Goal: Task Accomplishment & Management: Manage account settings

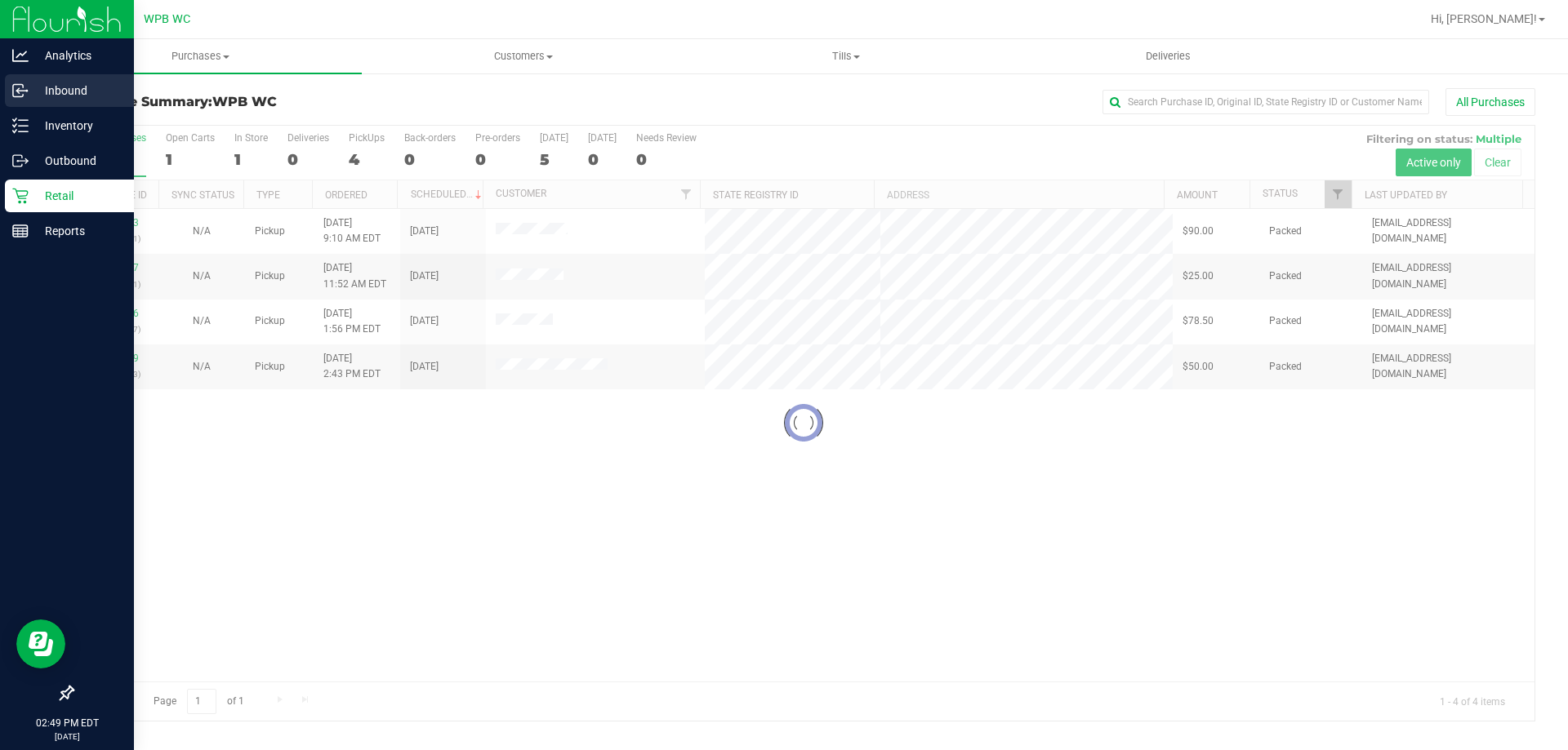
click at [56, 89] on p "Inbound" at bounding box center [77, 90] width 98 height 20
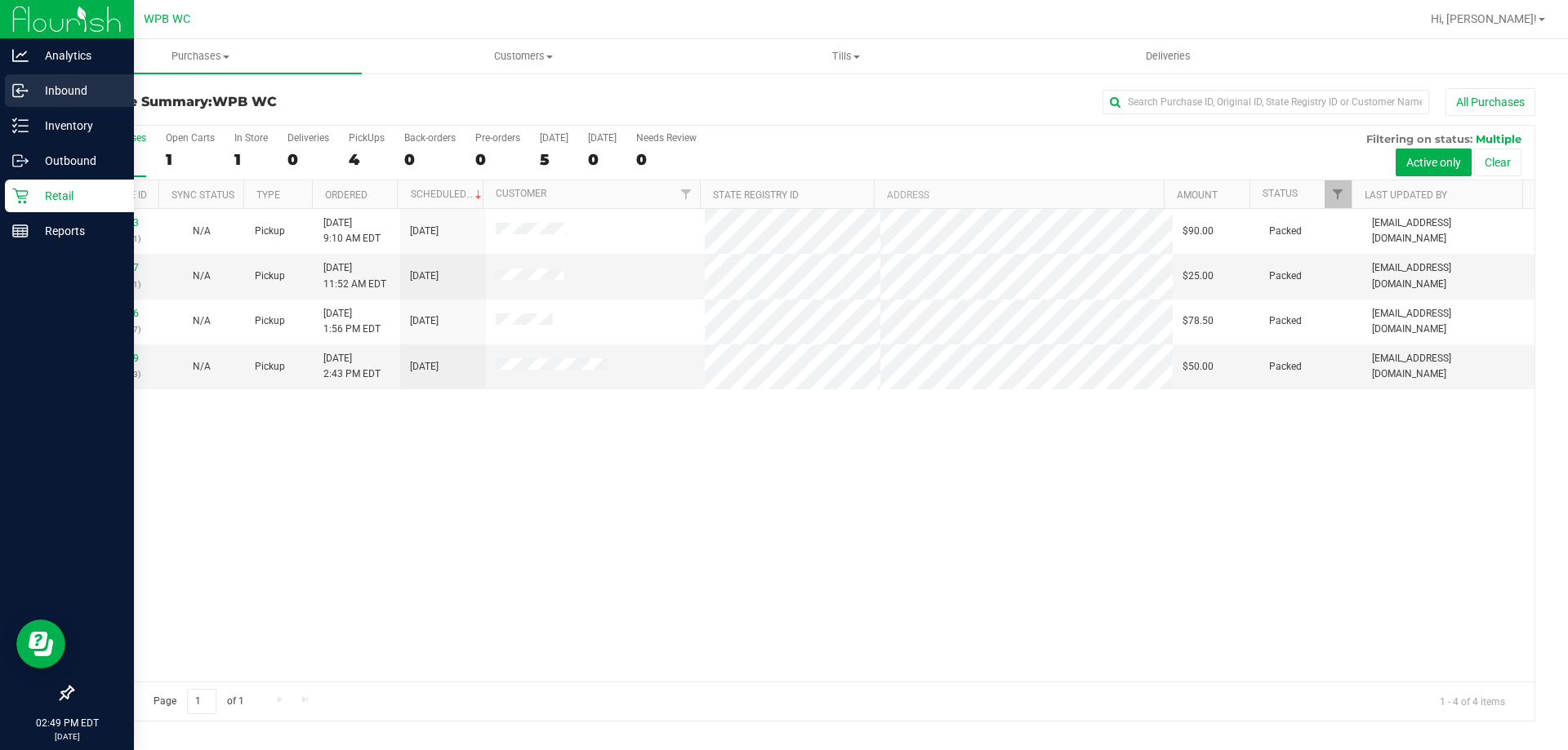
click at [4, 89] on div "Inbound" at bounding box center [69, 90] width 129 height 32
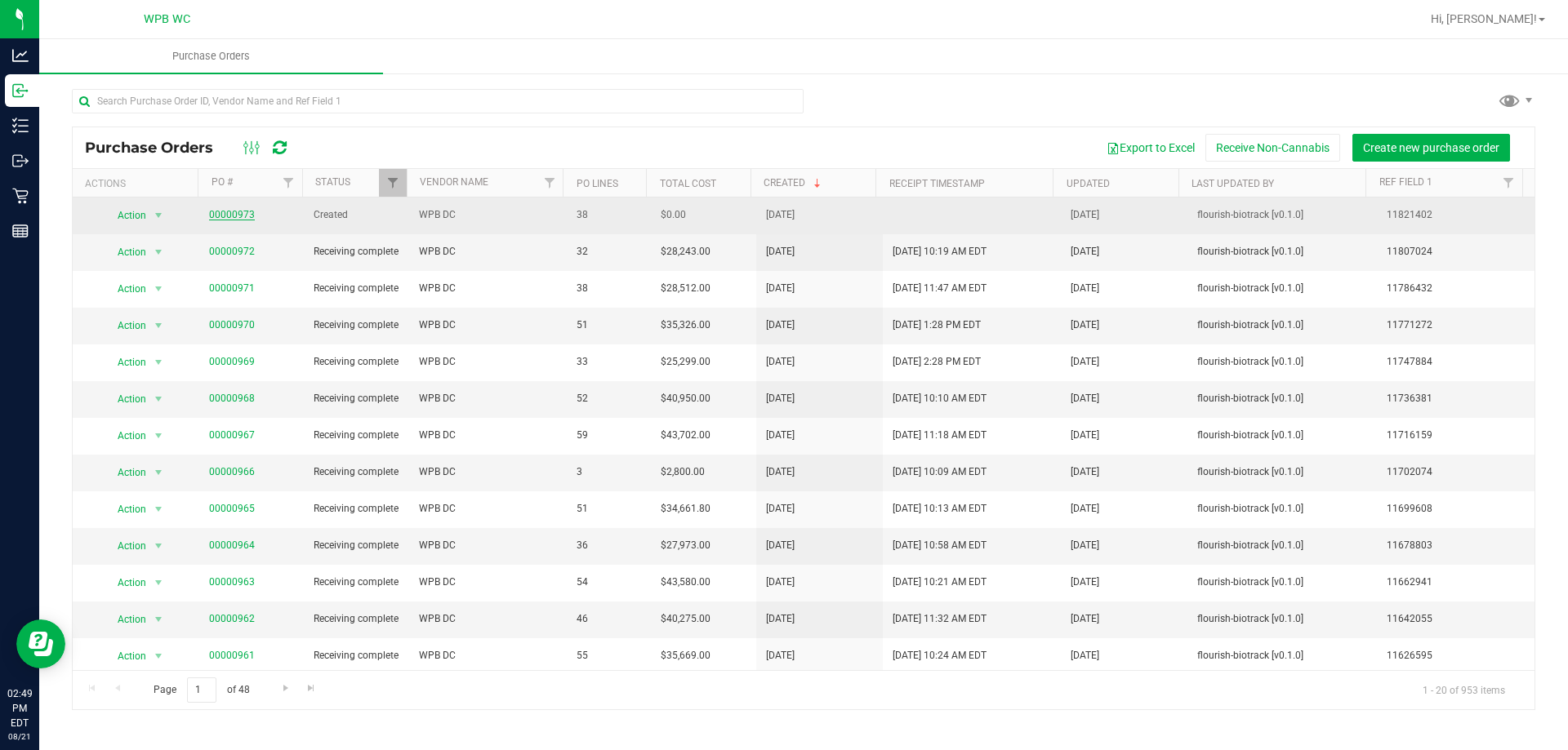
click at [217, 216] on link "00000973" at bounding box center [232, 215] width 46 height 12
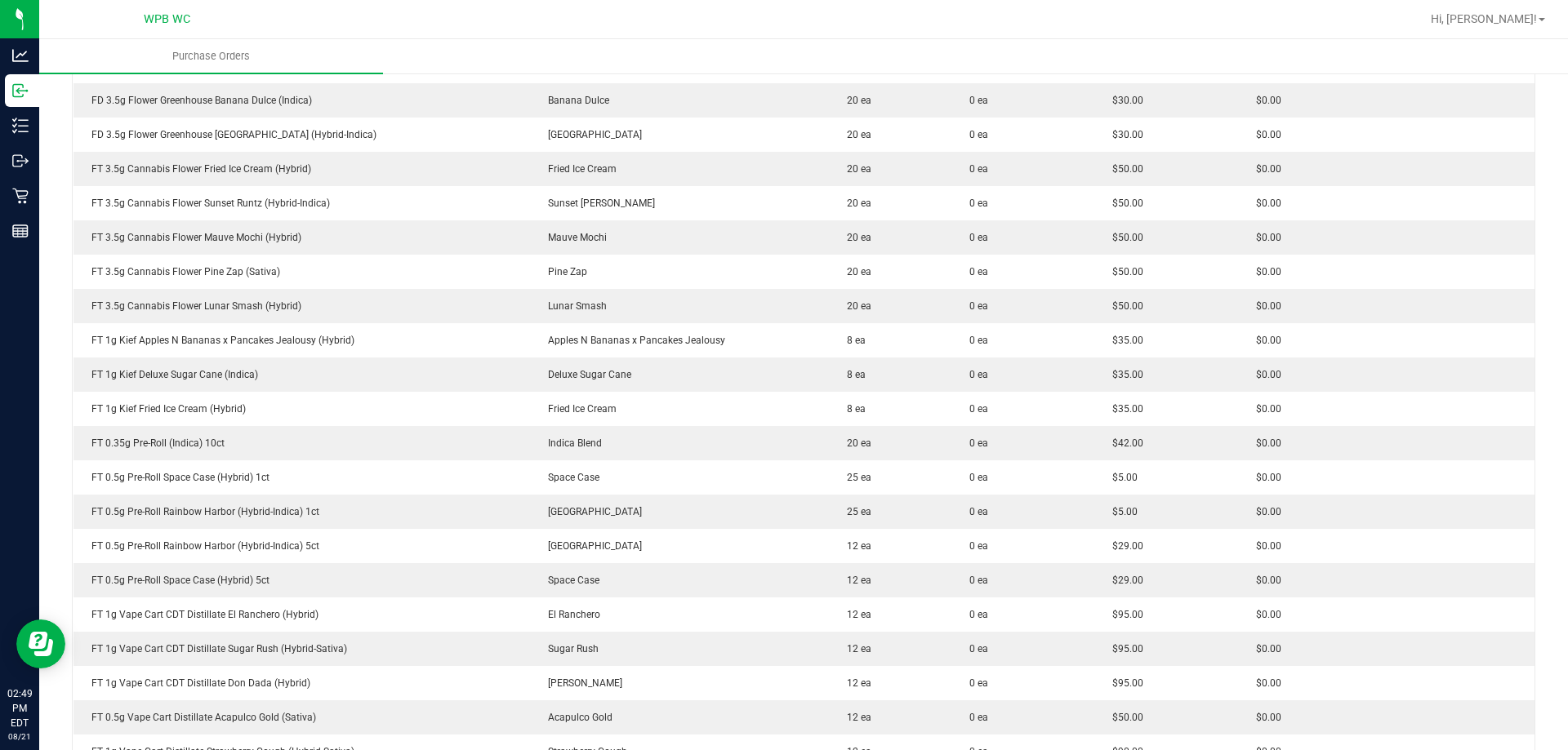
scroll to position [490, 0]
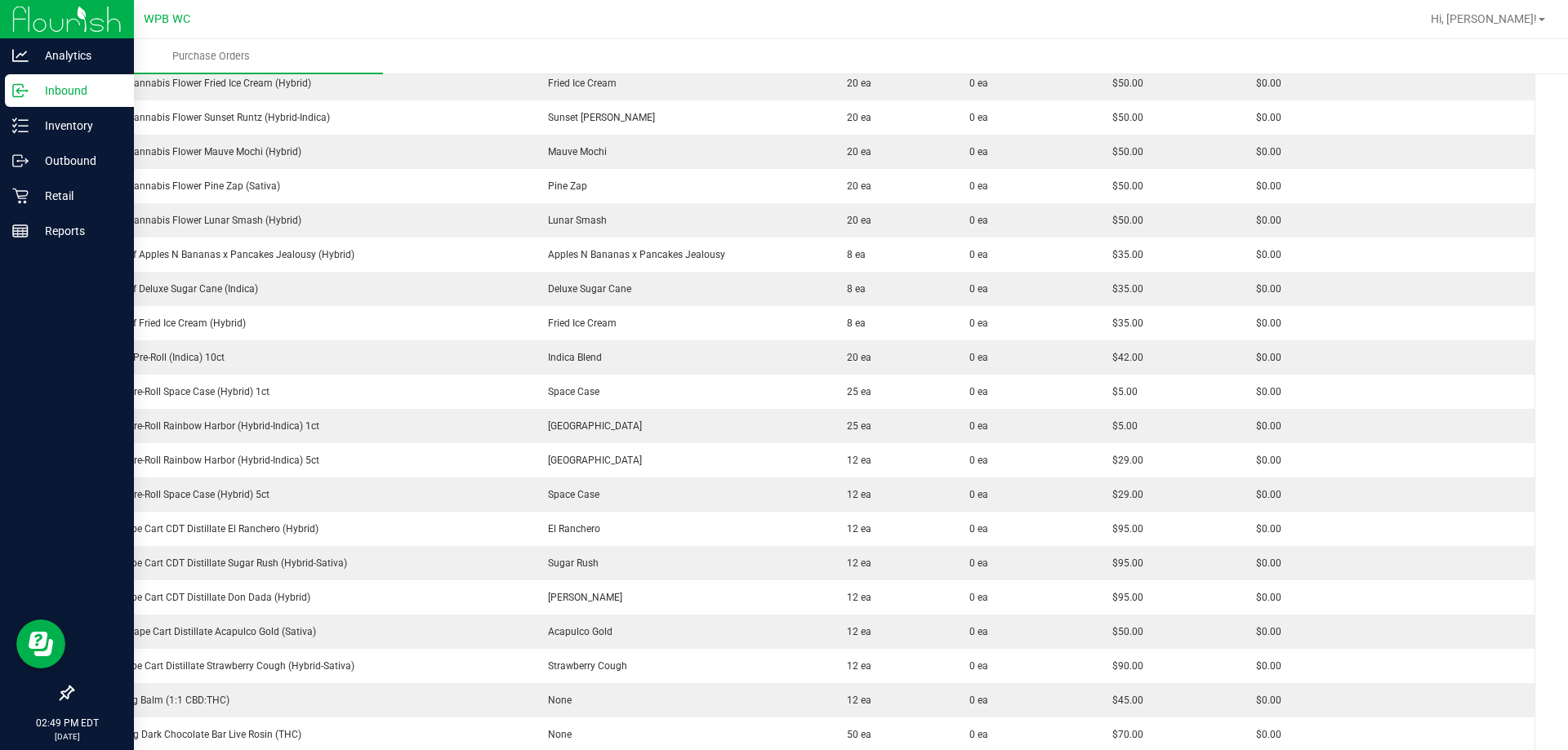
click at [19, 92] on icon at bounding box center [21, 90] width 16 height 16
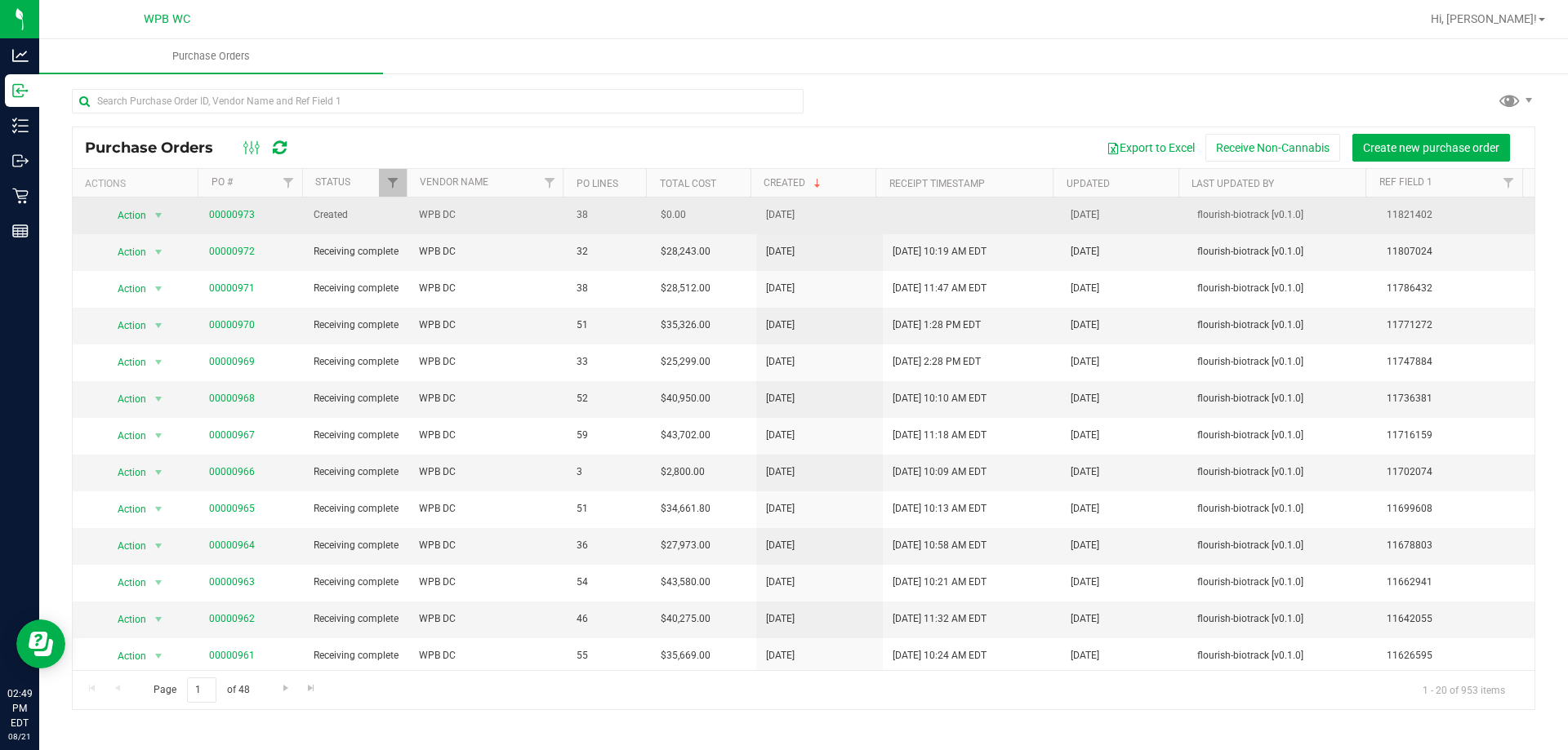
click at [241, 220] on span "00000973" at bounding box center [232, 215] width 46 height 15
click at [241, 217] on link "00000973" at bounding box center [232, 215] width 46 height 12
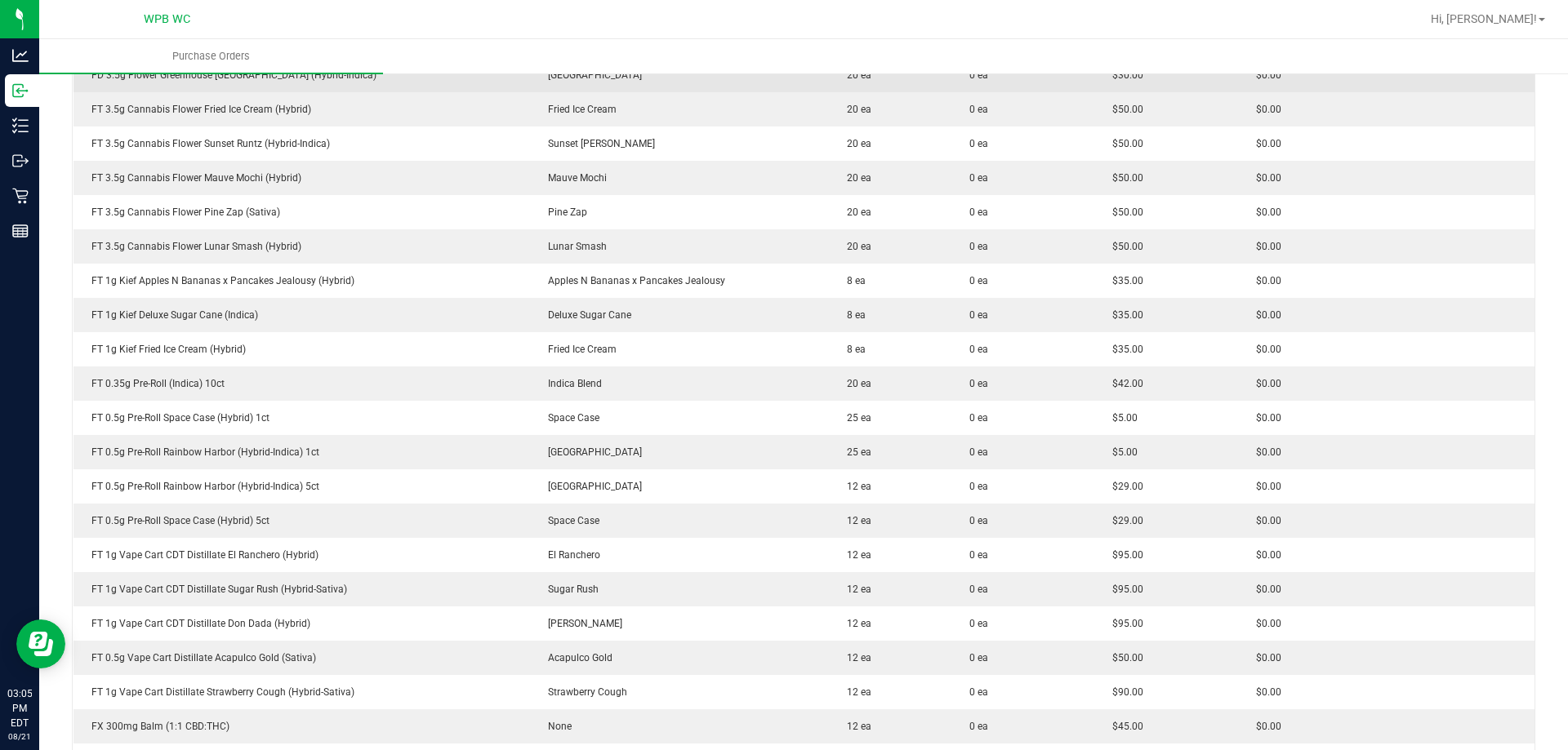
scroll to position [490, 0]
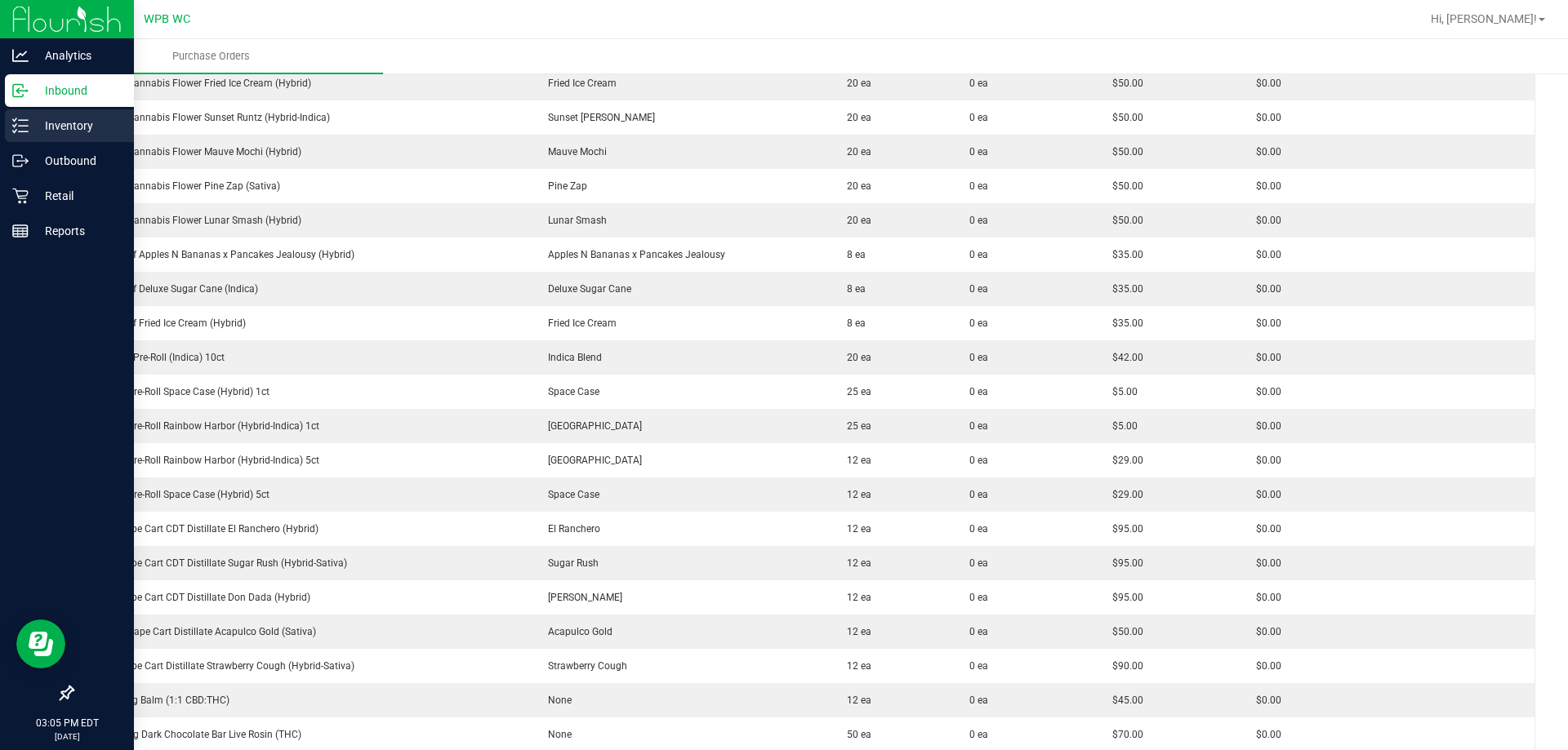
click at [72, 134] on p "Inventory" at bounding box center [77, 126] width 98 height 20
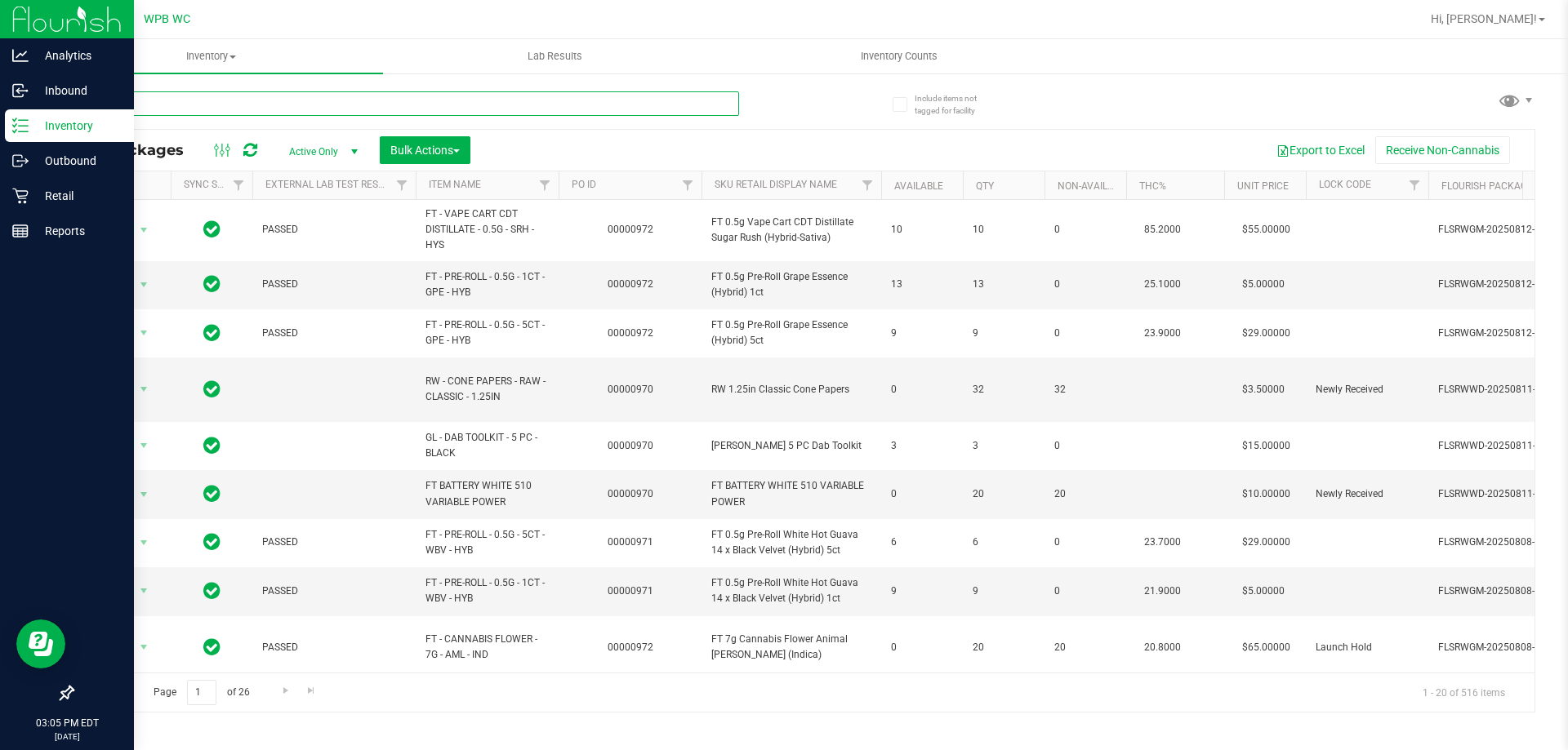
click at [337, 98] on input "text" at bounding box center [405, 103] width 667 height 24
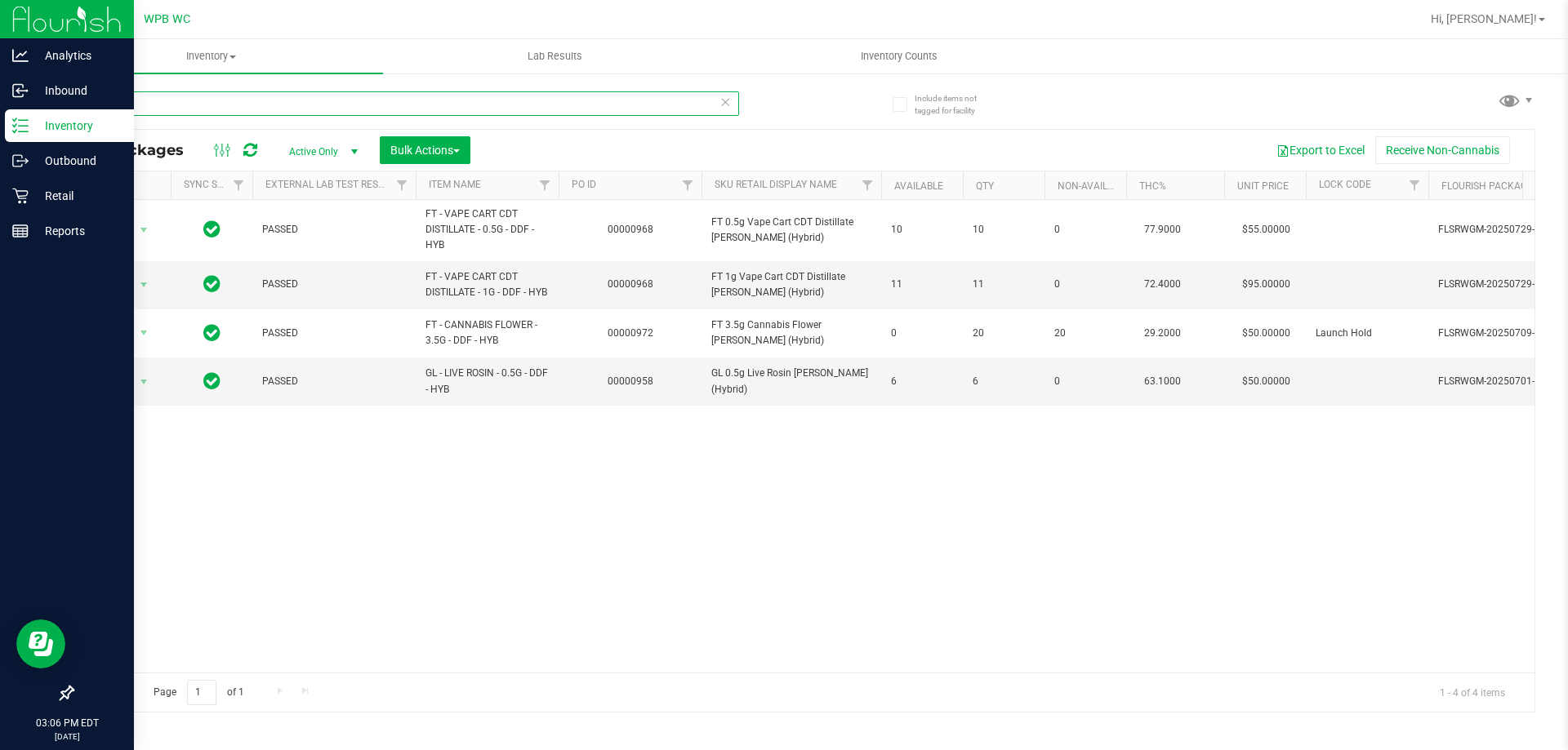
type input "ddf"
click at [72, 192] on p "Retail" at bounding box center [77, 196] width 98 height 20
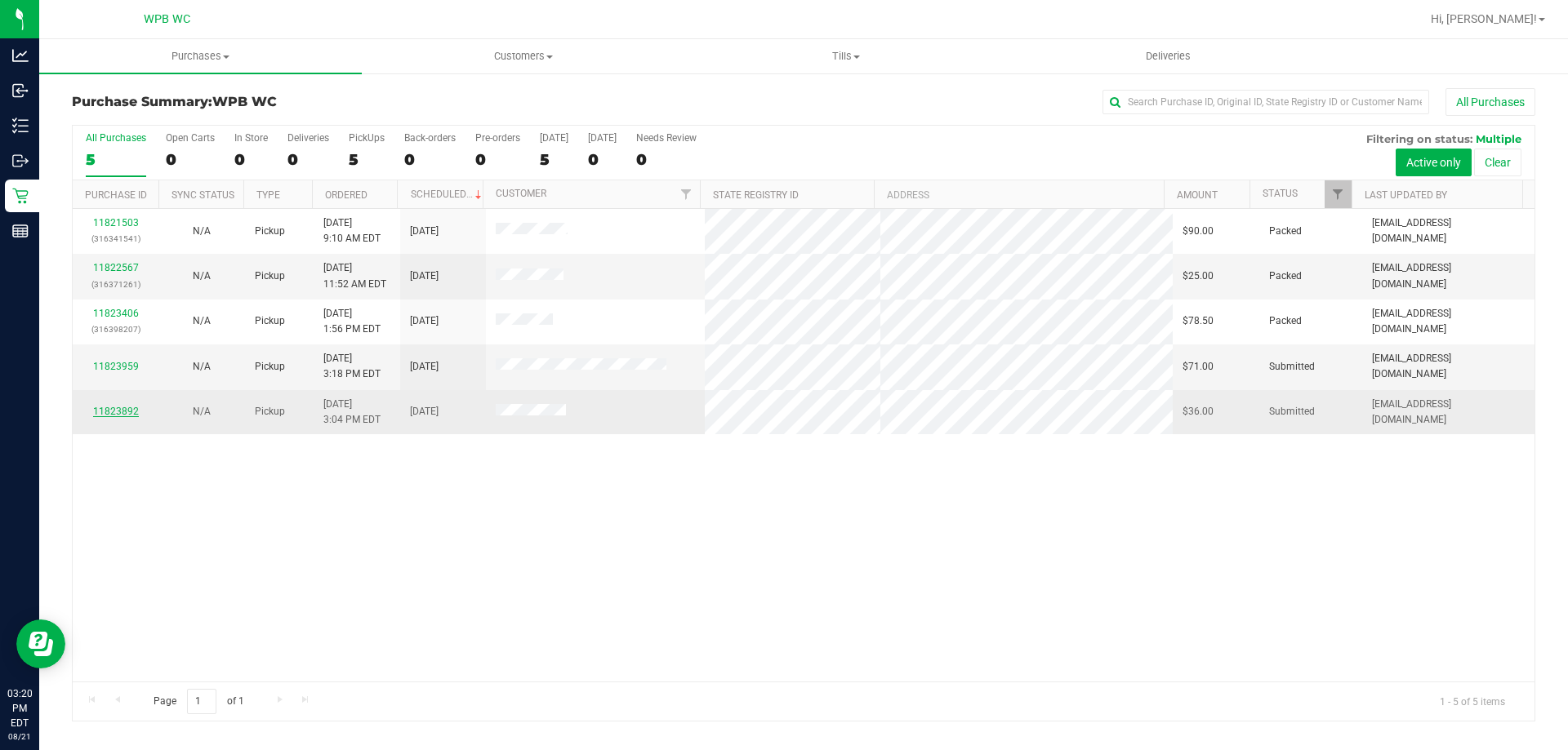
click at [117, 414] on link "11823892" at bounding box center [115, 411] width 46 height 12
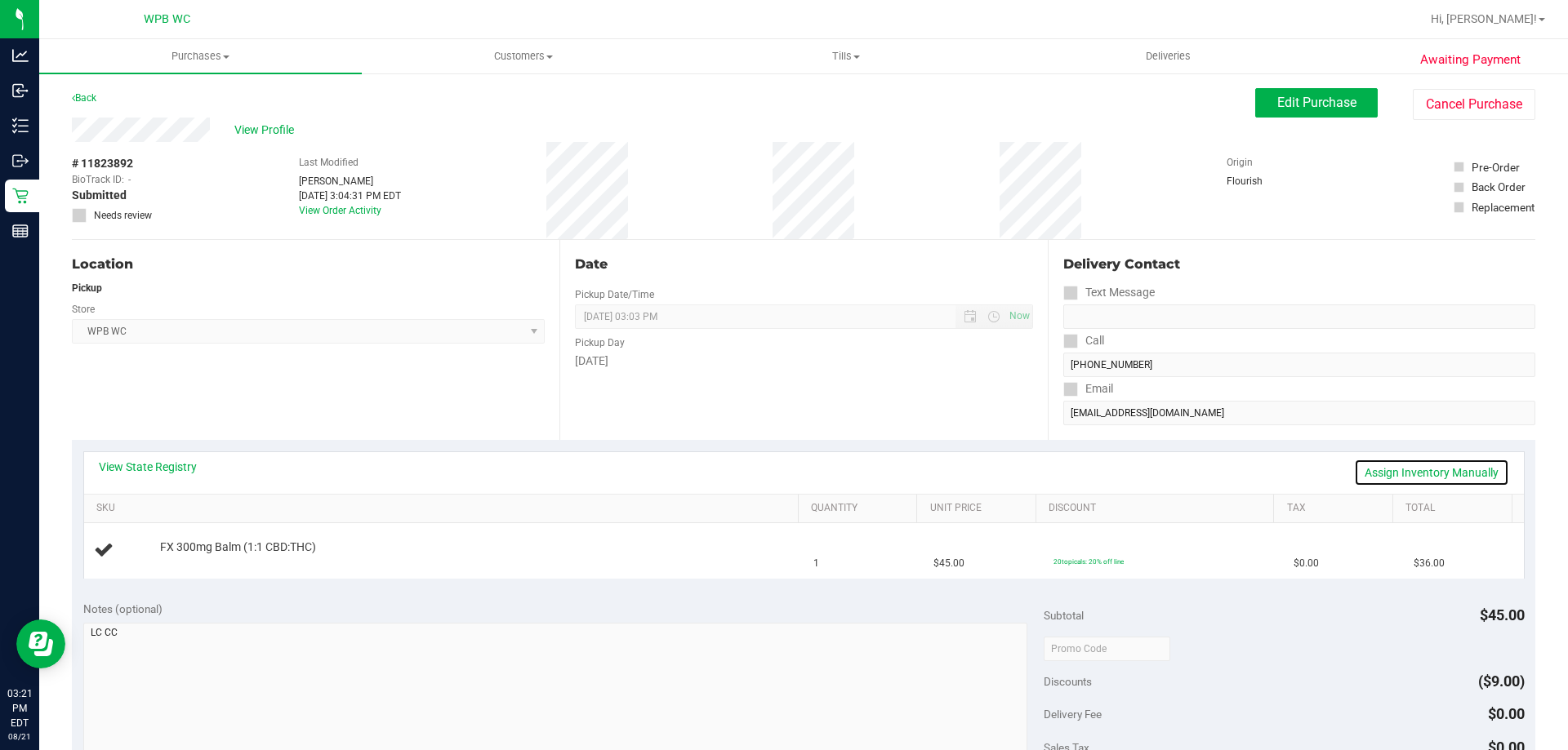
click at [1409, 471] on link "Assign Inventory Manually" at bounding box center [1431, 473] width 155 height 28
click at [203, 558] on link "Add Package" at bounding box center [190, 558] width 59 height 12
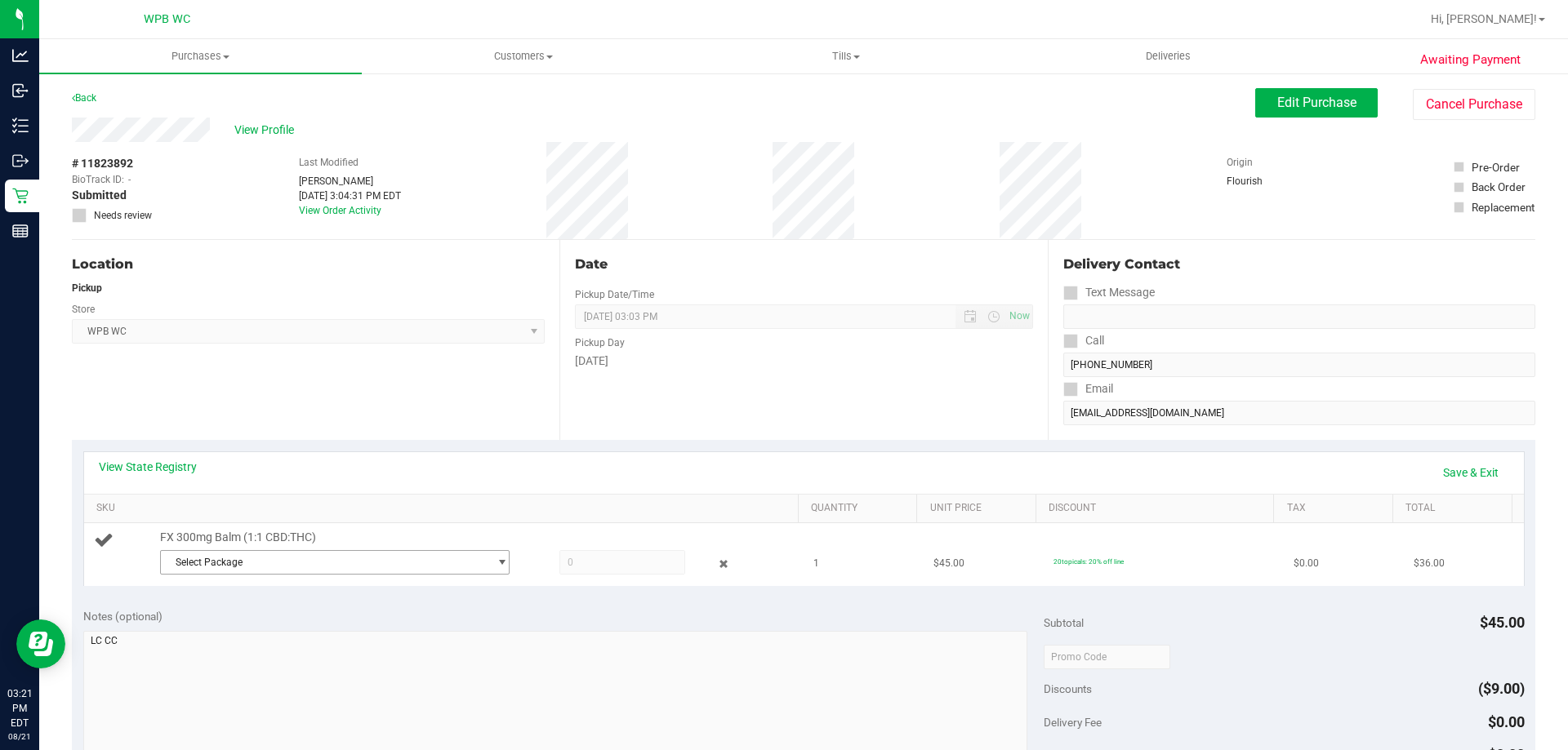
click at [270, 551] on span "Select Package" at bounding box center [325, 563] width 328 height 23
click at [675, 618] on div "Notes (optional)" at bounding box center [564, 617] width 961 height 16
click at [1447, 463] on link "Save & Exit" at bounding box center [1470, 473] width 77 height 28
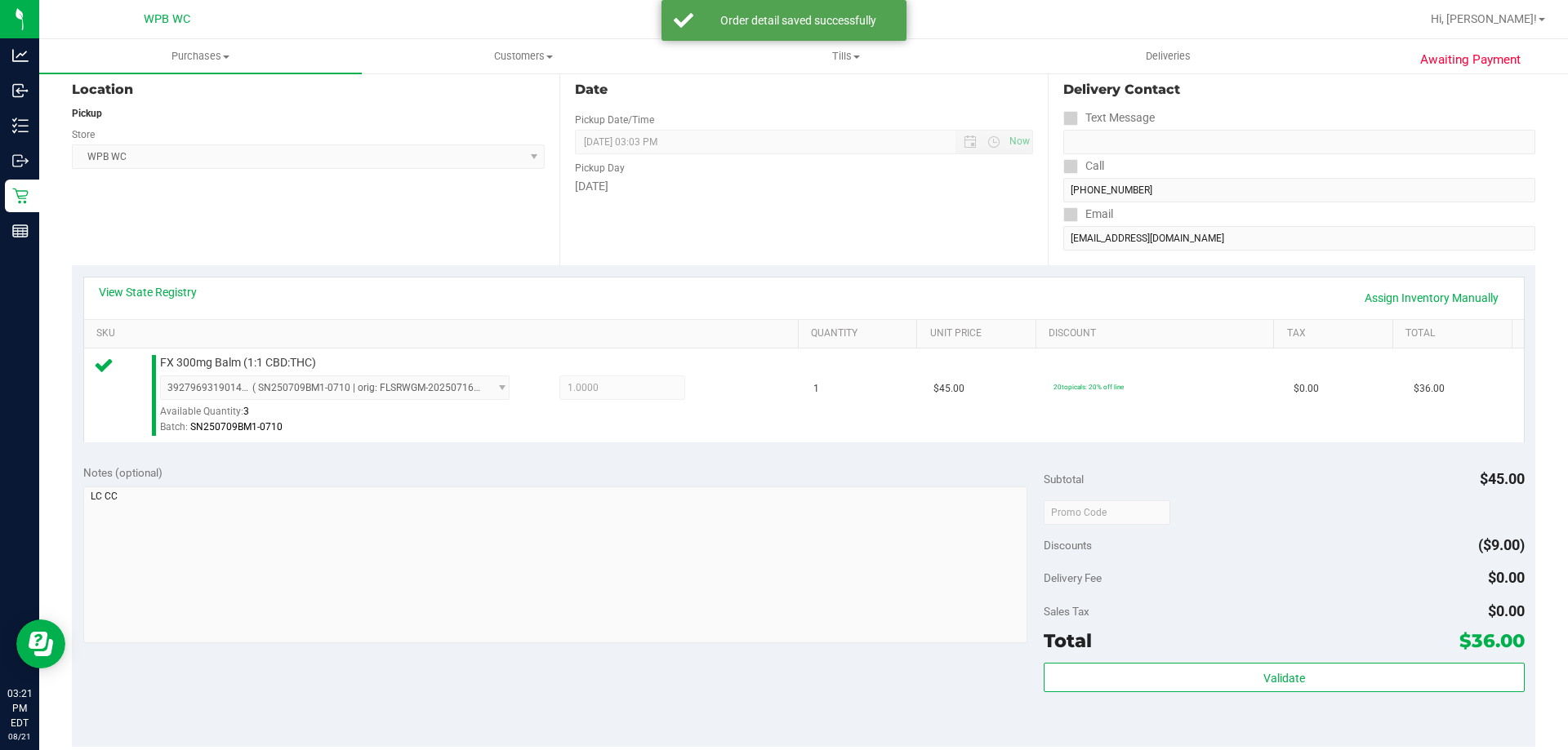
scroll to position [490, 0]
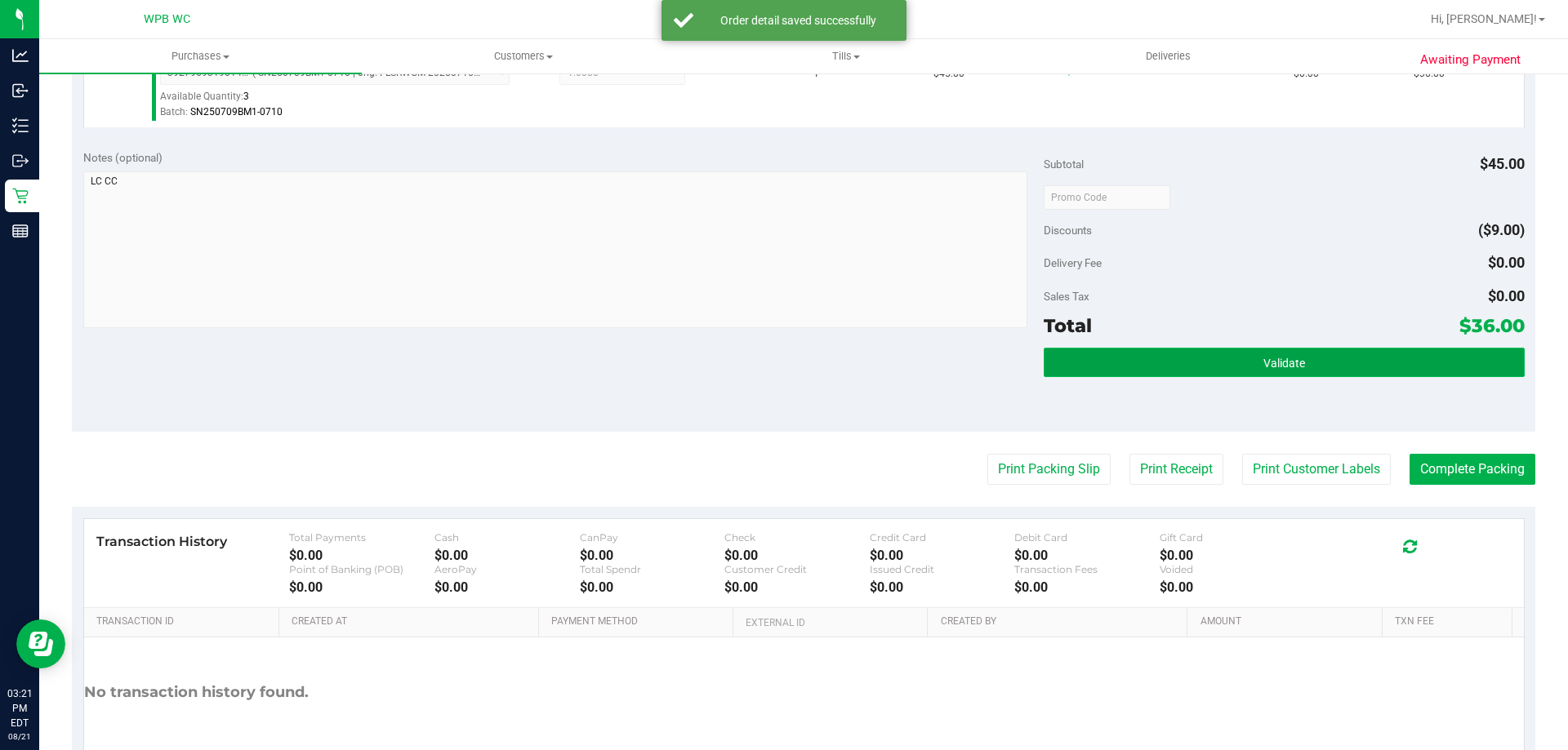
click at [1206, 365] on button "Validate" at bounding box center [1283, 362] width 480 height 30
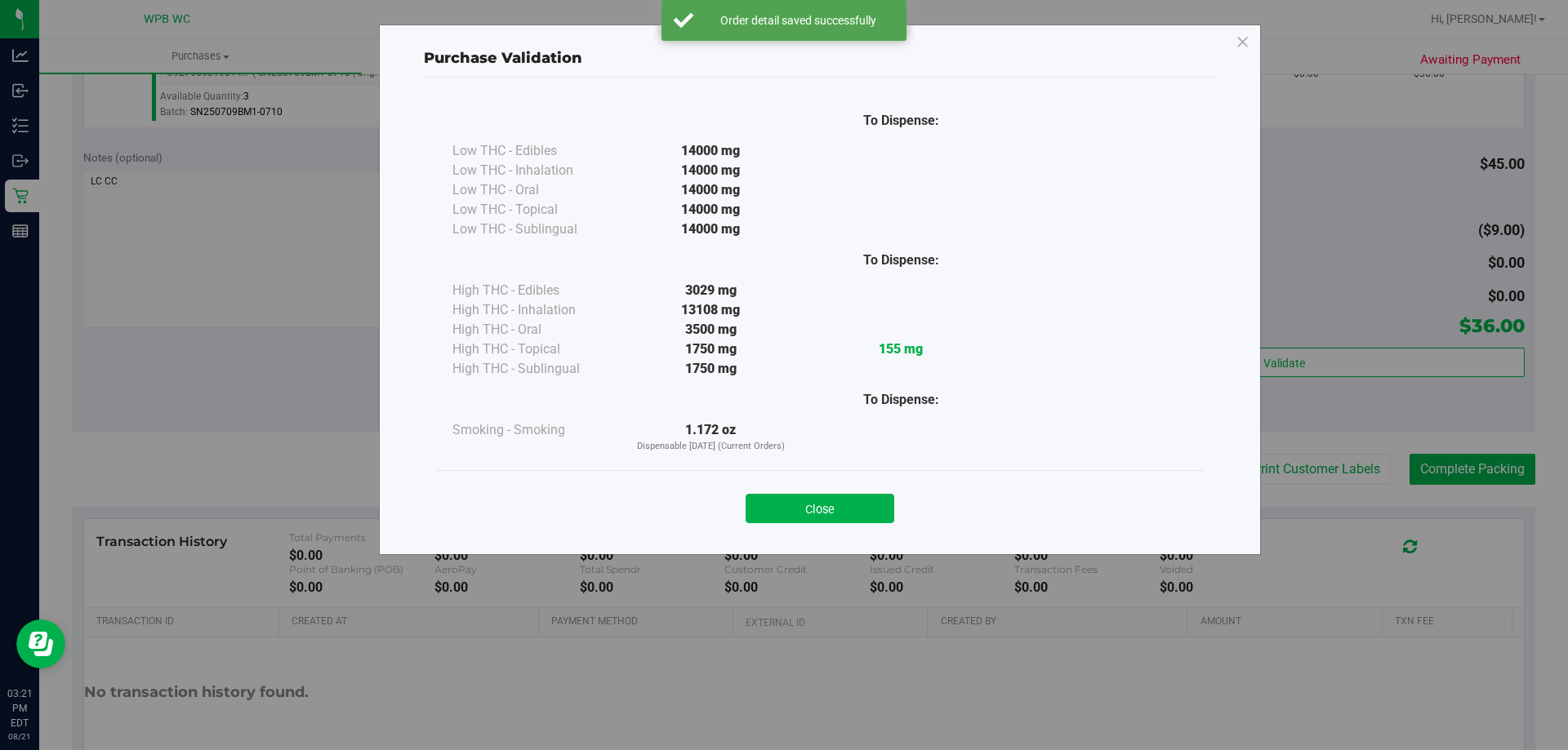
click at [826, 499] on button "Close" at bounding box center [820, 508] width 149 height 30
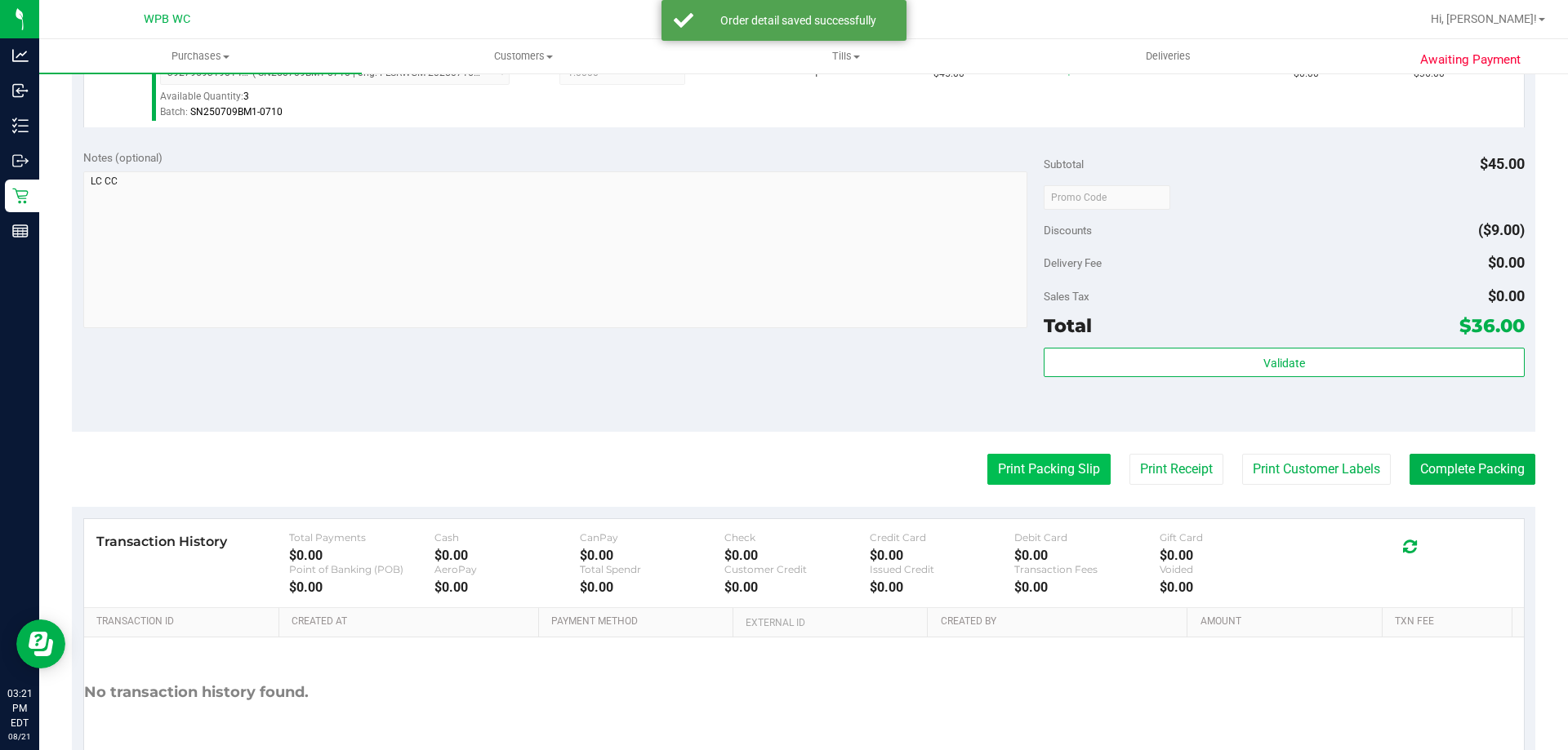
click at [1001, 467] on button "Print Packing Slip" at bounding box center [1049, 469] width 124 height 31
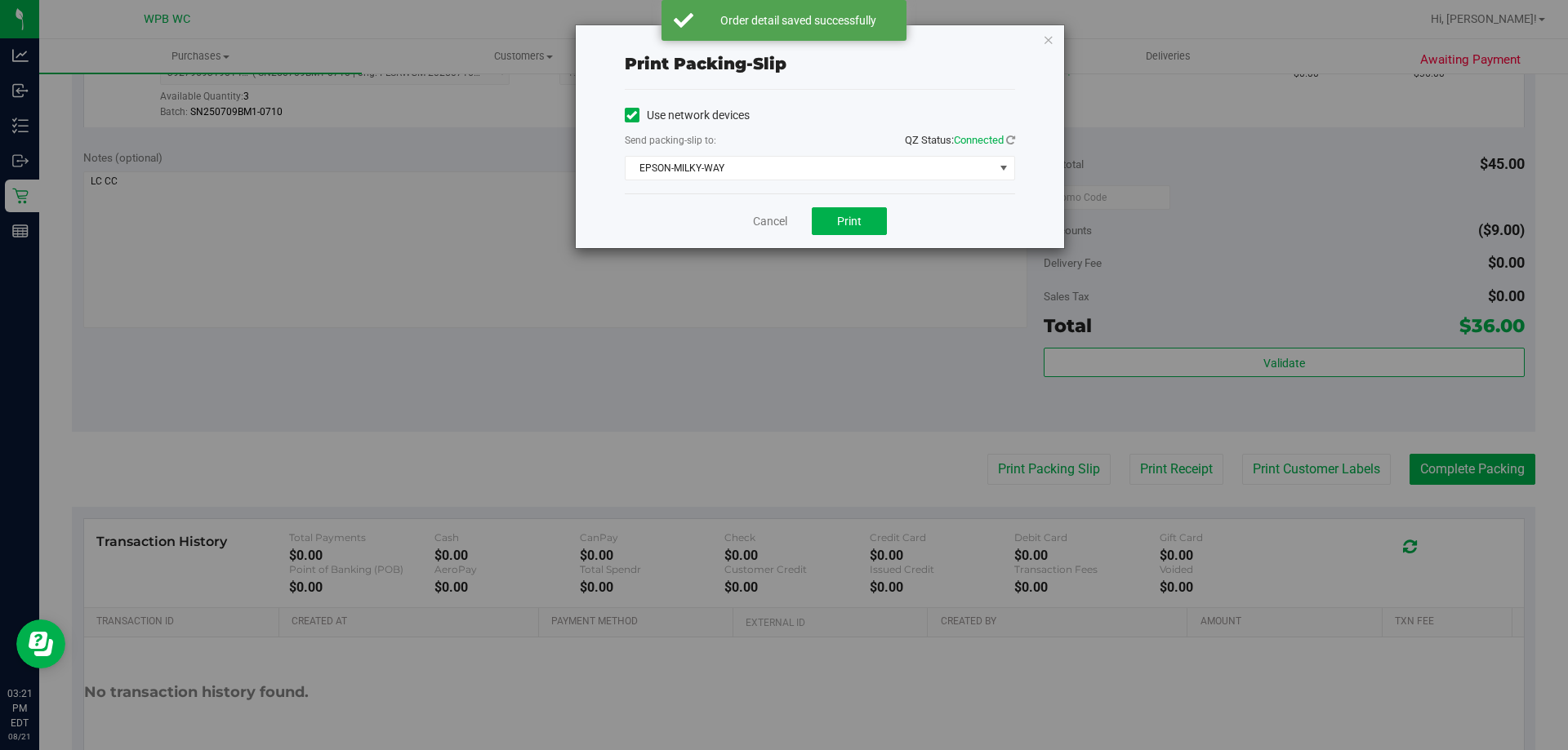
click at [787, 151] on div "Send packing-slip to: QZ Status: Connected" at bounding box center [820, 141] width 390 height 21
click at [799, 166] on span "EPSON-MILKY-WAY" at bounding box center [809, 168] width 368 height 23
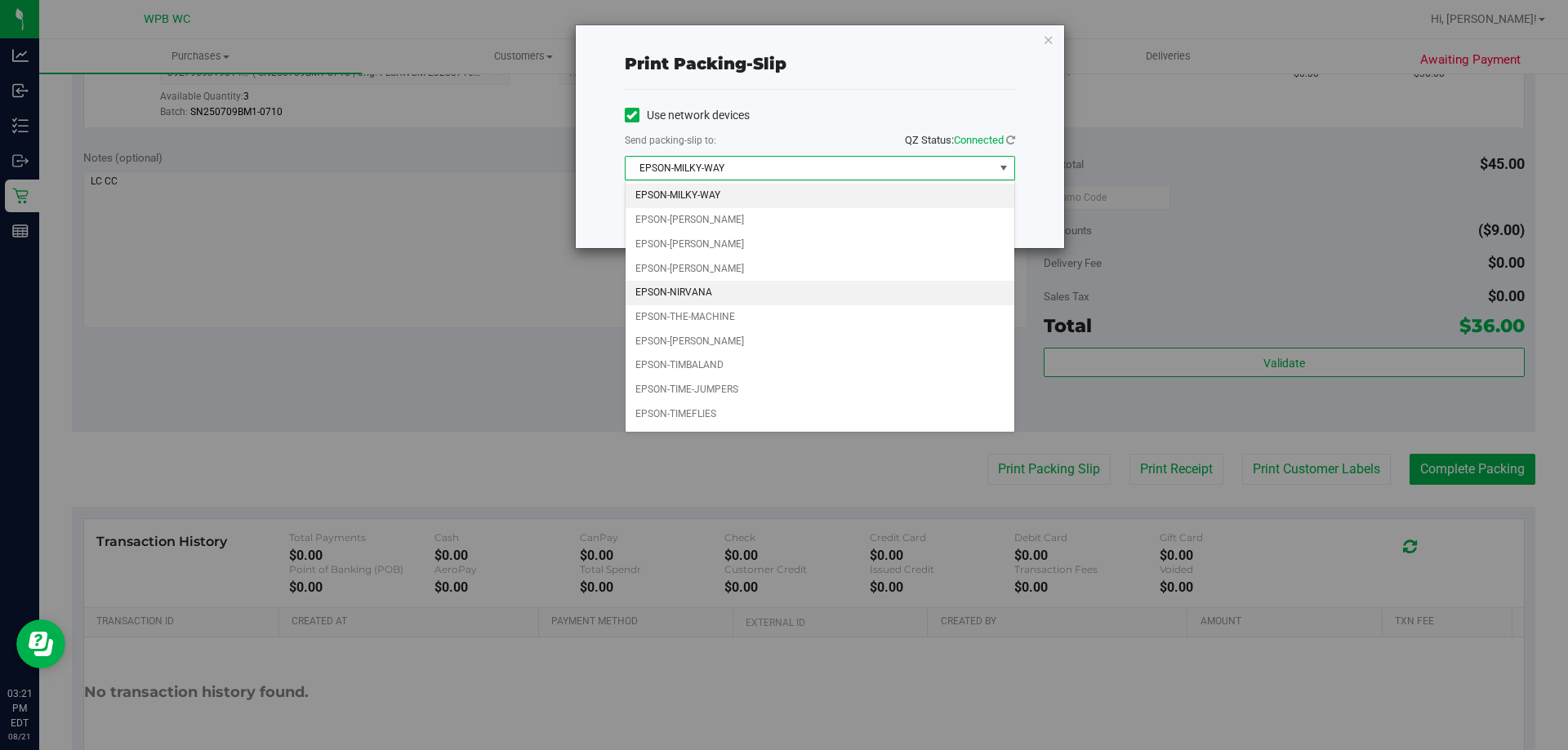
click at [742, 286] on li "EPSON-NIRVANA" at bounding box center [820, 293] width 388 height 24
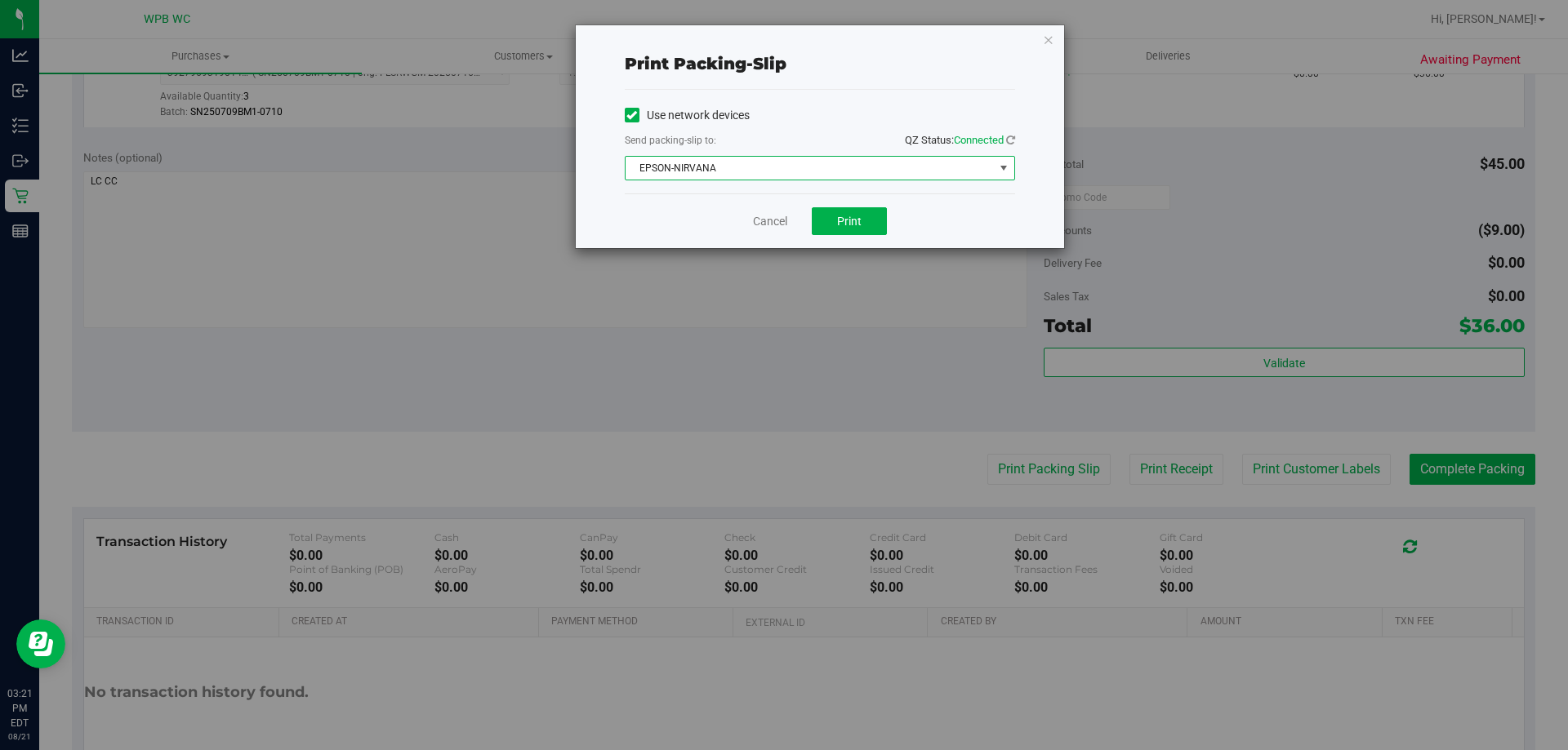
click at [810, 166] on span "EPSON-NIRVANA" at bounding box center [809, 168] width 368 height 23
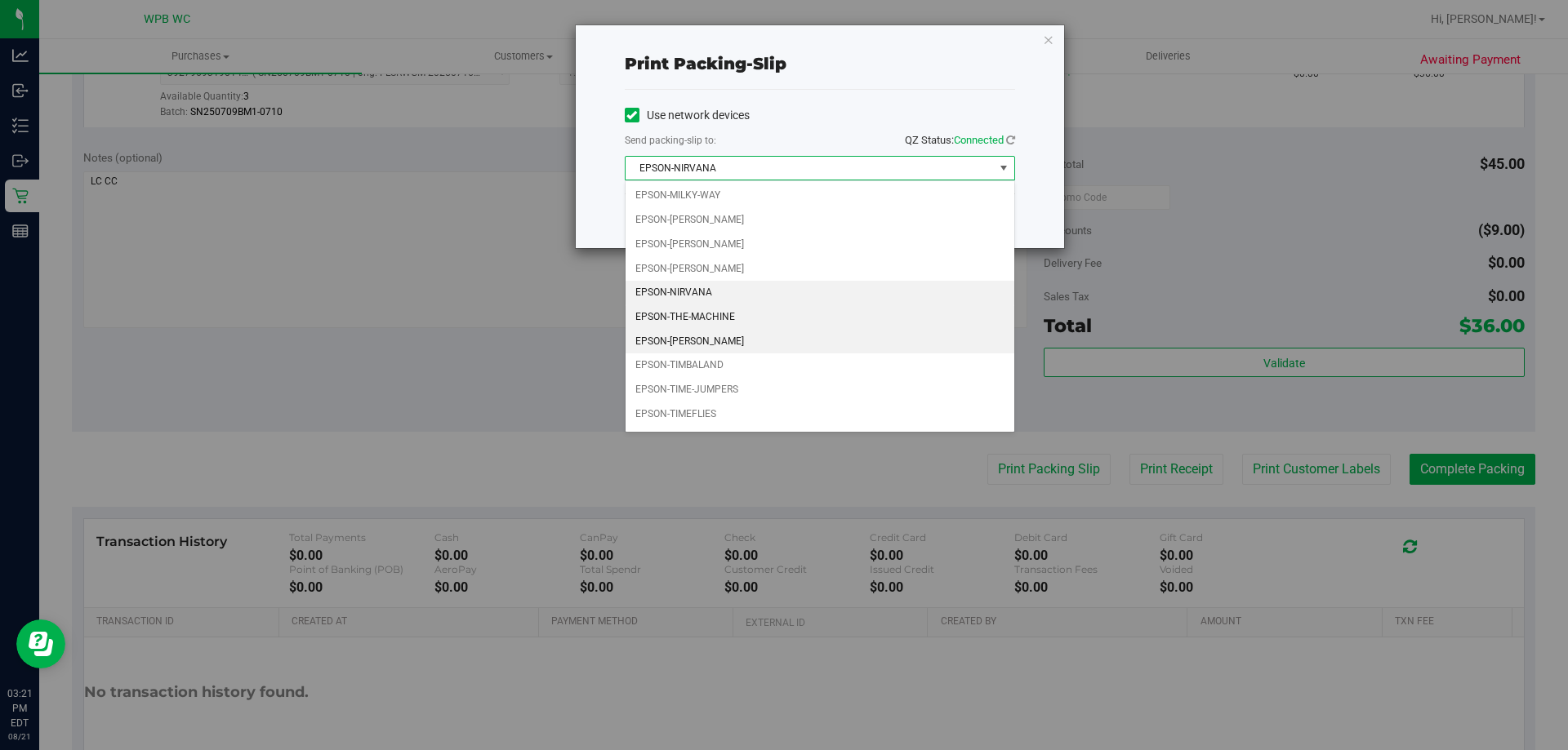
scroll to position [22, 0]
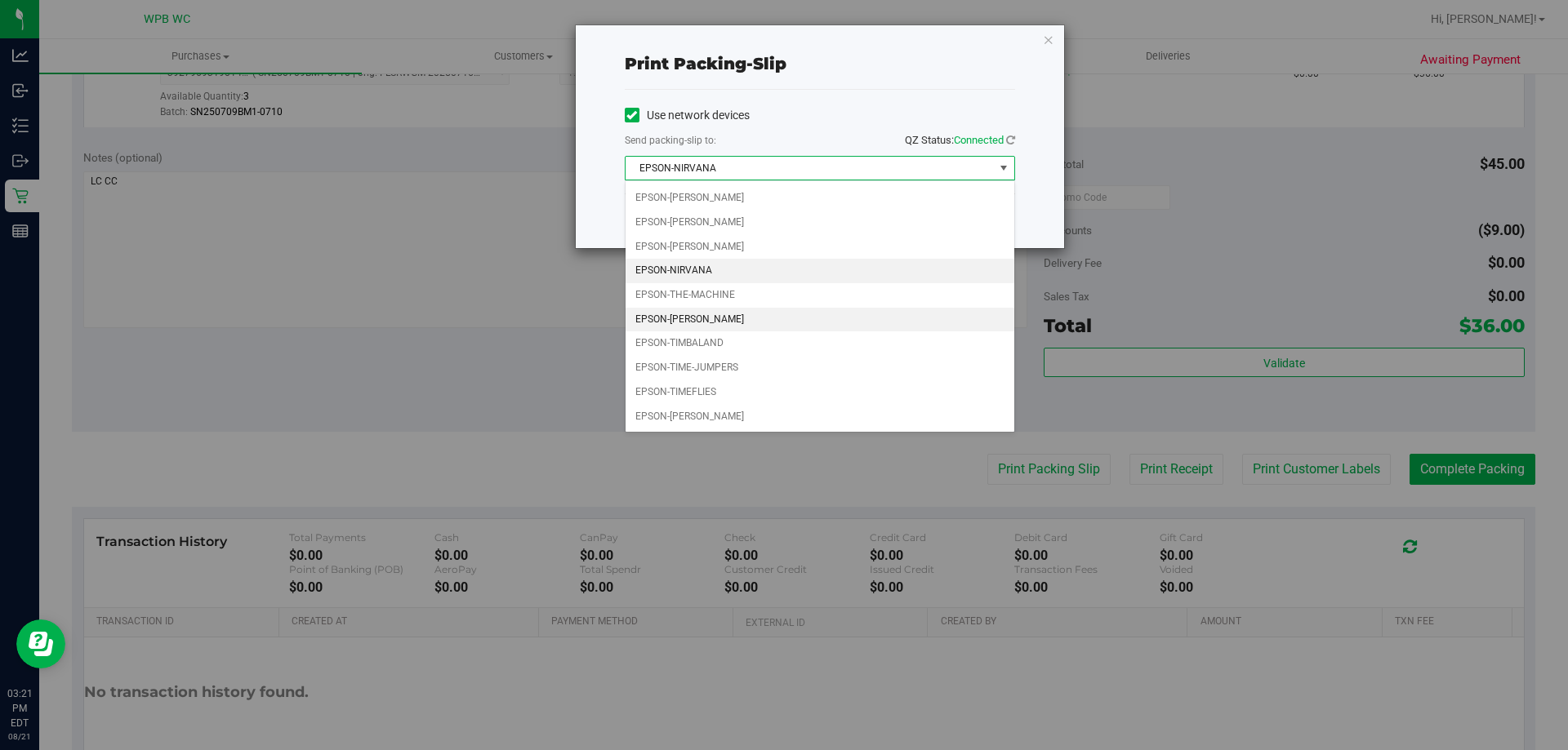
click at [755, 311] on li "EPSON-[PERSON_NAME]" at bounding box center [820, 320] width 388 height 24
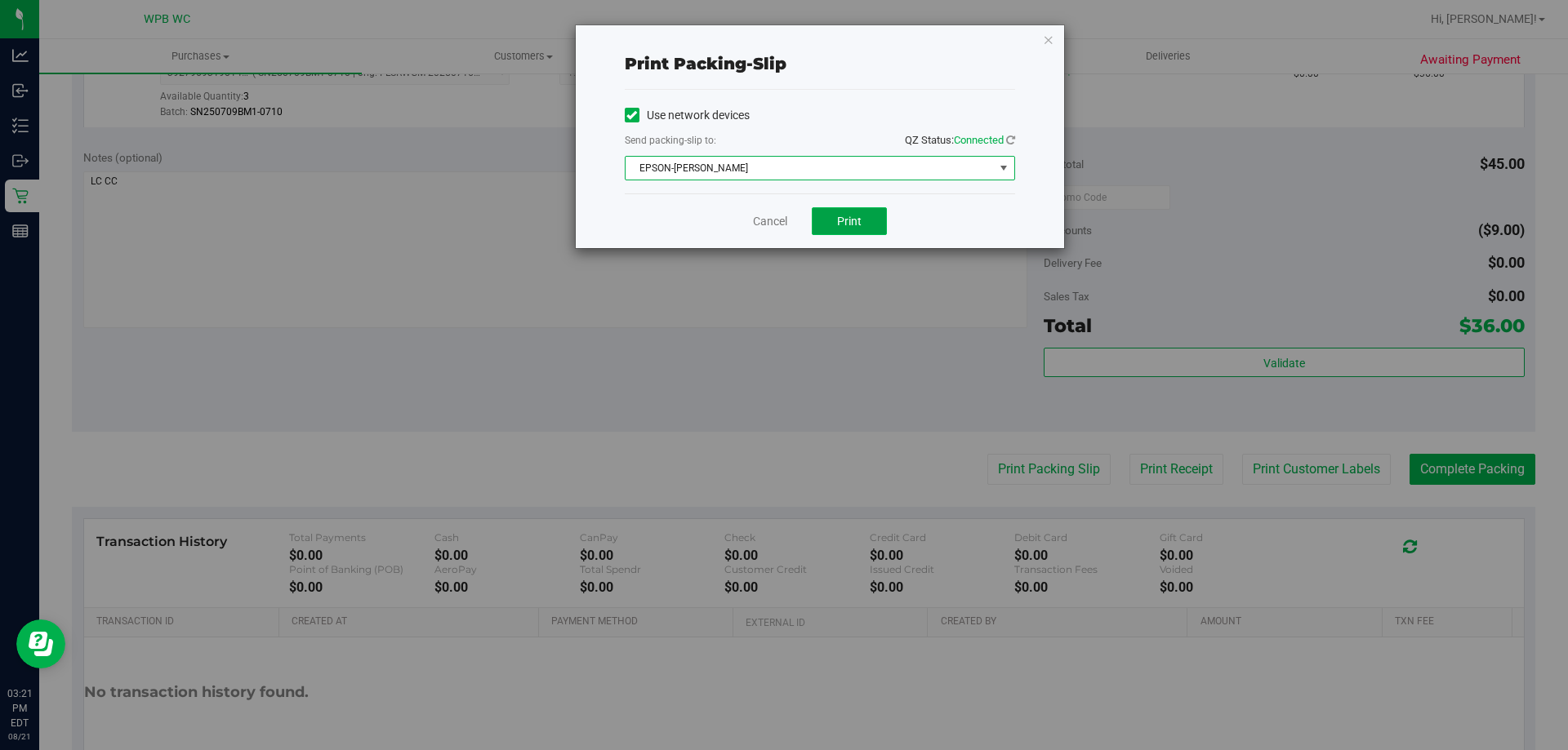
click at [860, 226] on span "Print" at bounding box center [848, 221] width 24 height 13
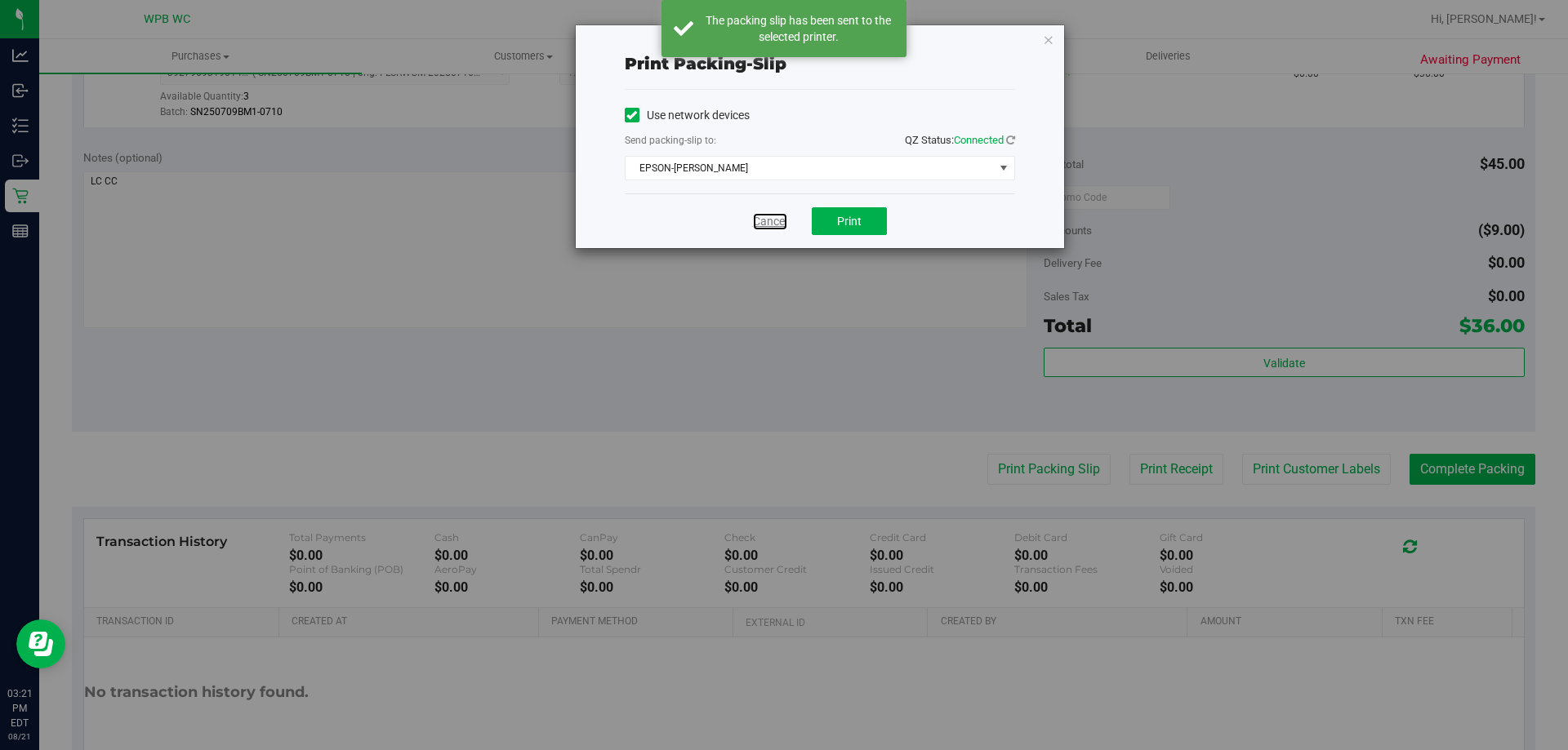
click at [771, 217] on link "Cancel" at bounding box center [770, 221] width 34 height 17
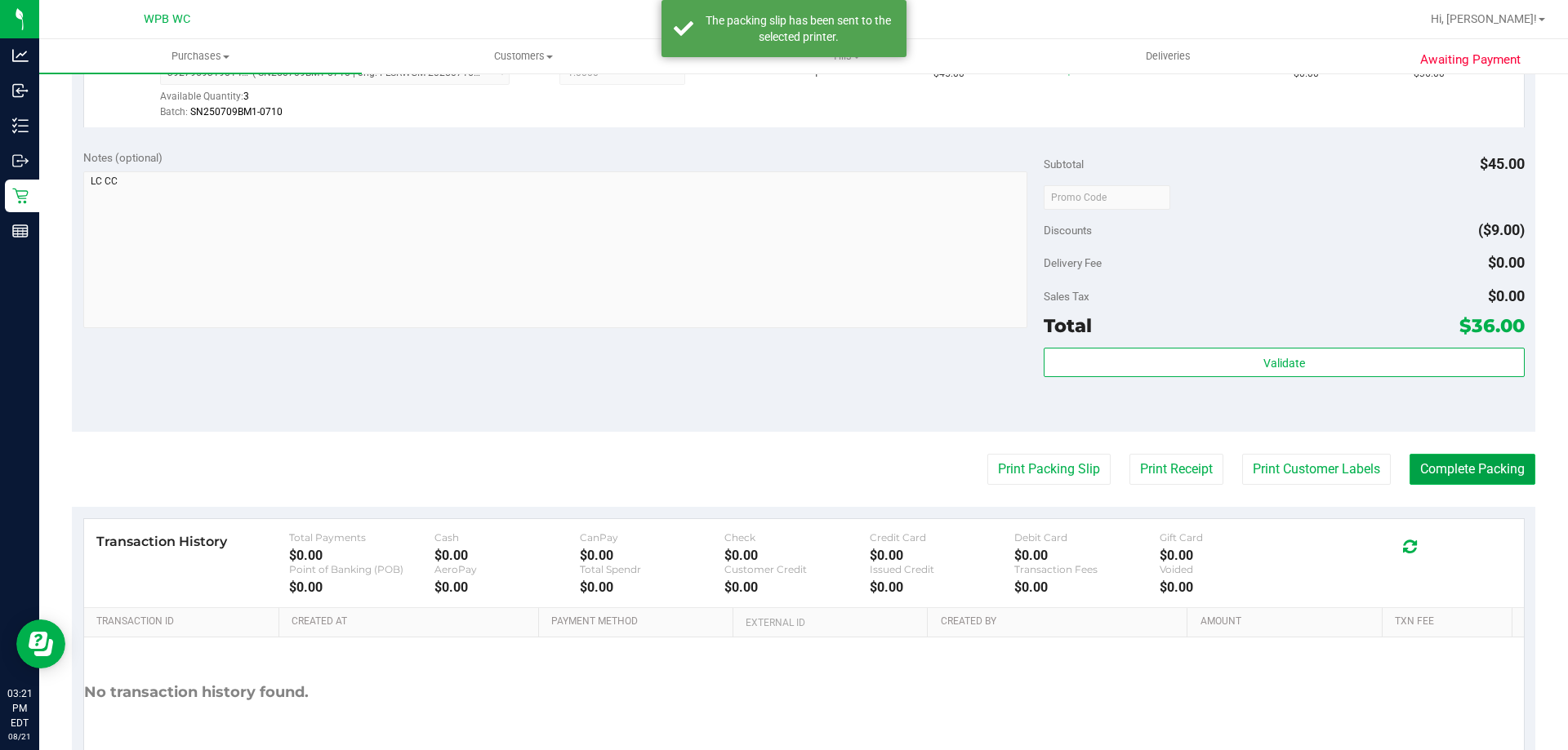
click at [1472, 474] on button "Complete Packing" at bounding box center [1472, 469] width 126 height 31
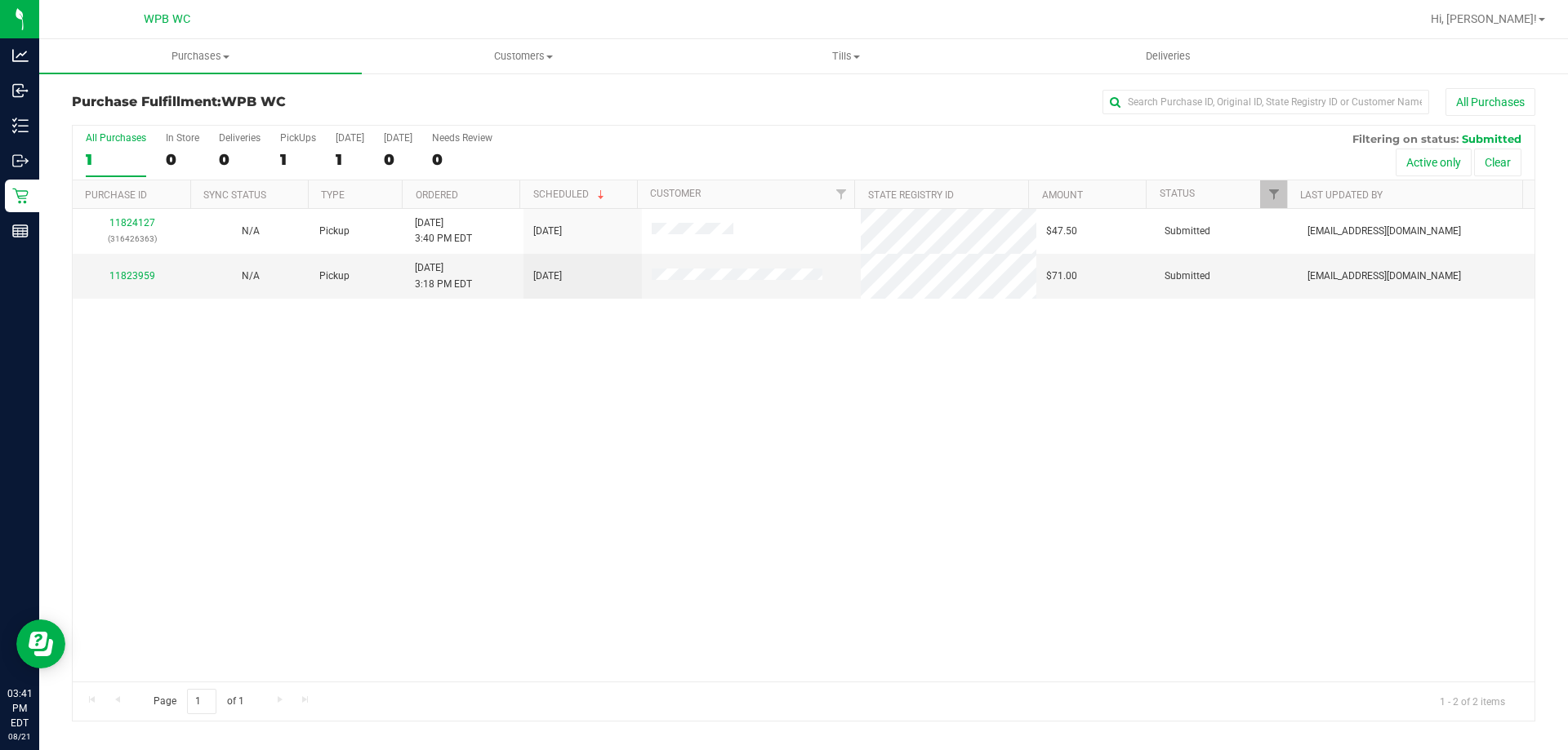
click at [677, 376] on div "11824127 (316426363) N/A Pickup [DATE] 3:40 PM EDT 8/21/2025 $47.50 Submitted […" at bounding box center [803, 446] width 1461 height 473
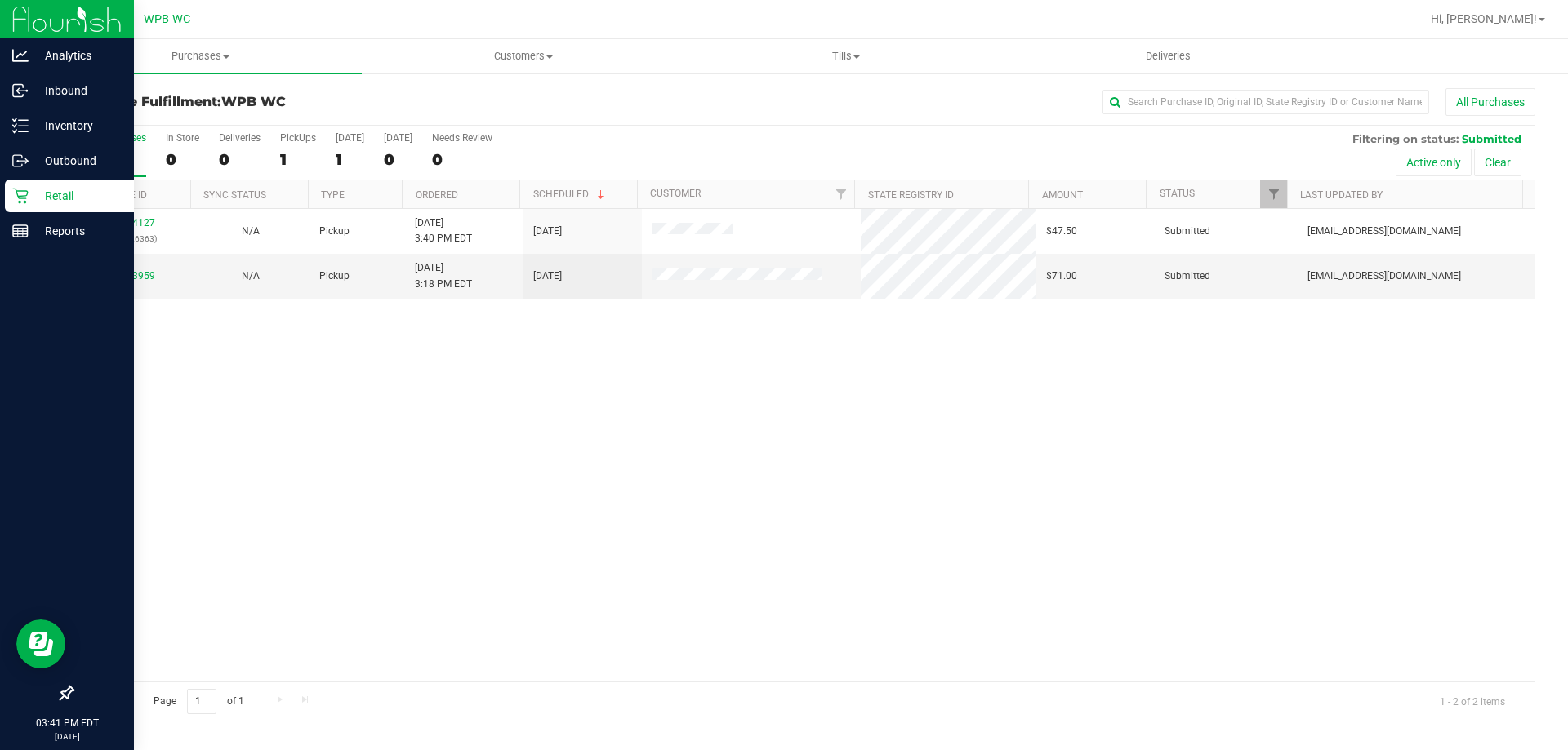
click at [14, 196] on icon at bounding box center [21, 196] width 16 height 16
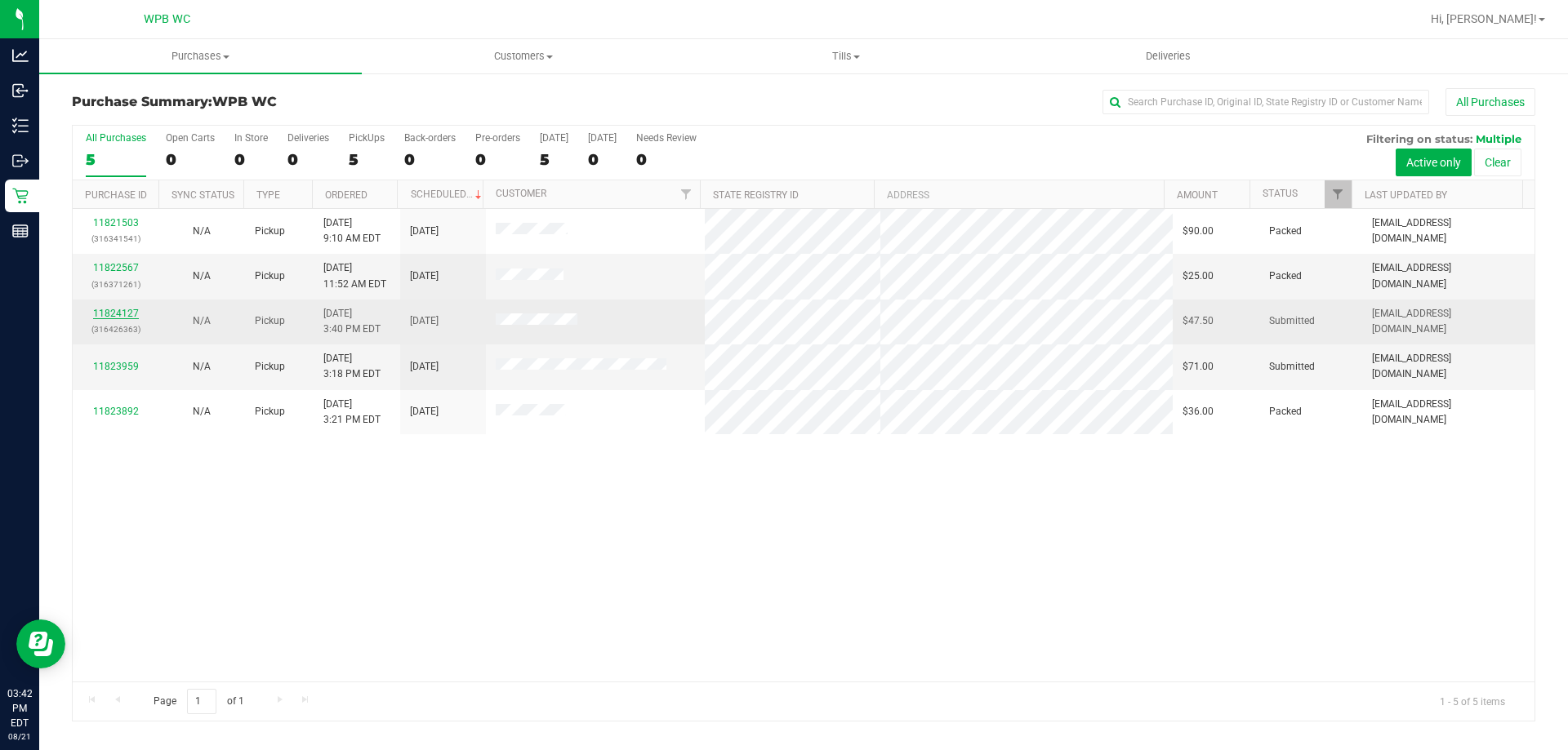
click at [117, 309] on link "11824127" at bounding box center [115, 313] width 46 height 12
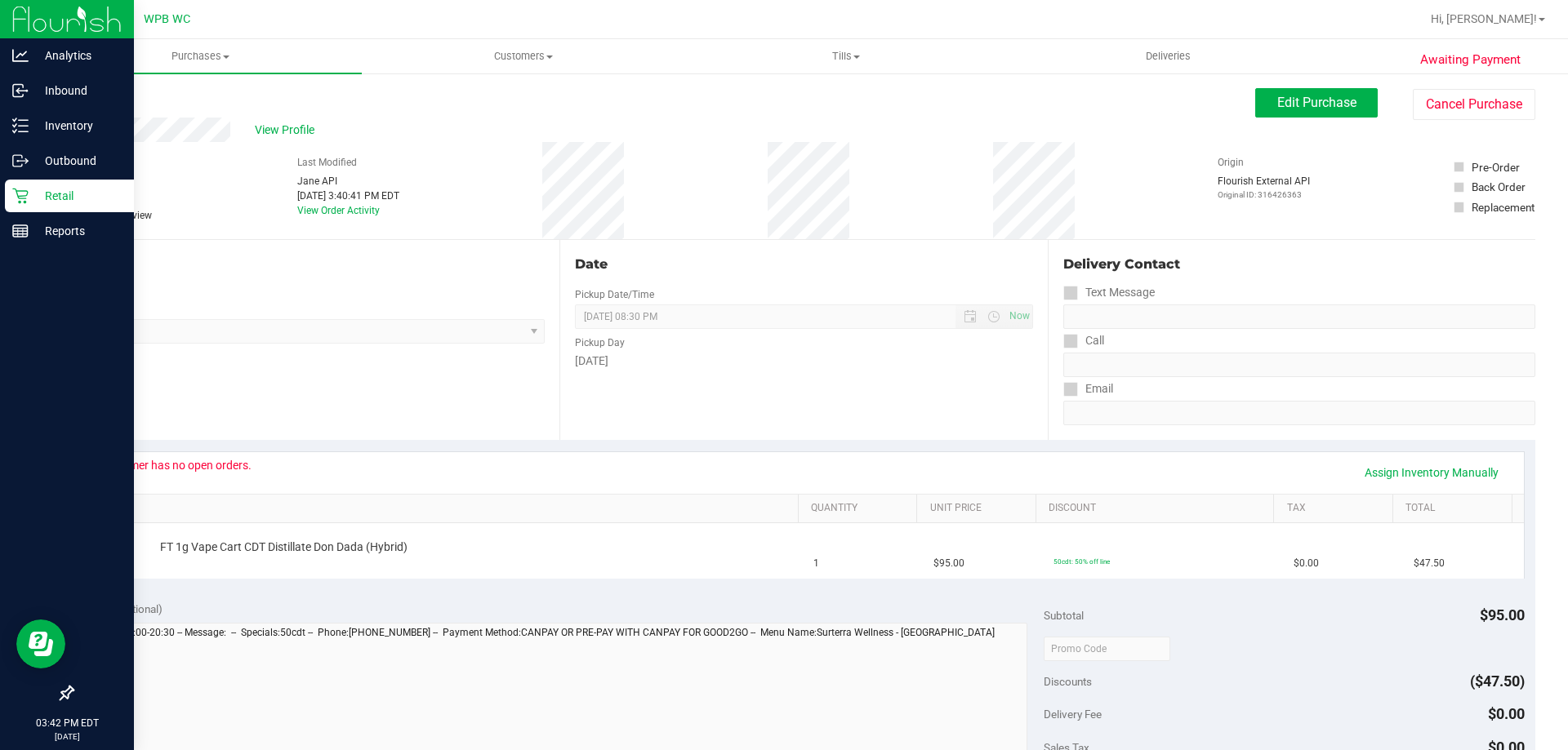
click at [7, 188] on div "Retail" at bounding box center [69, 196] width 129 height 32
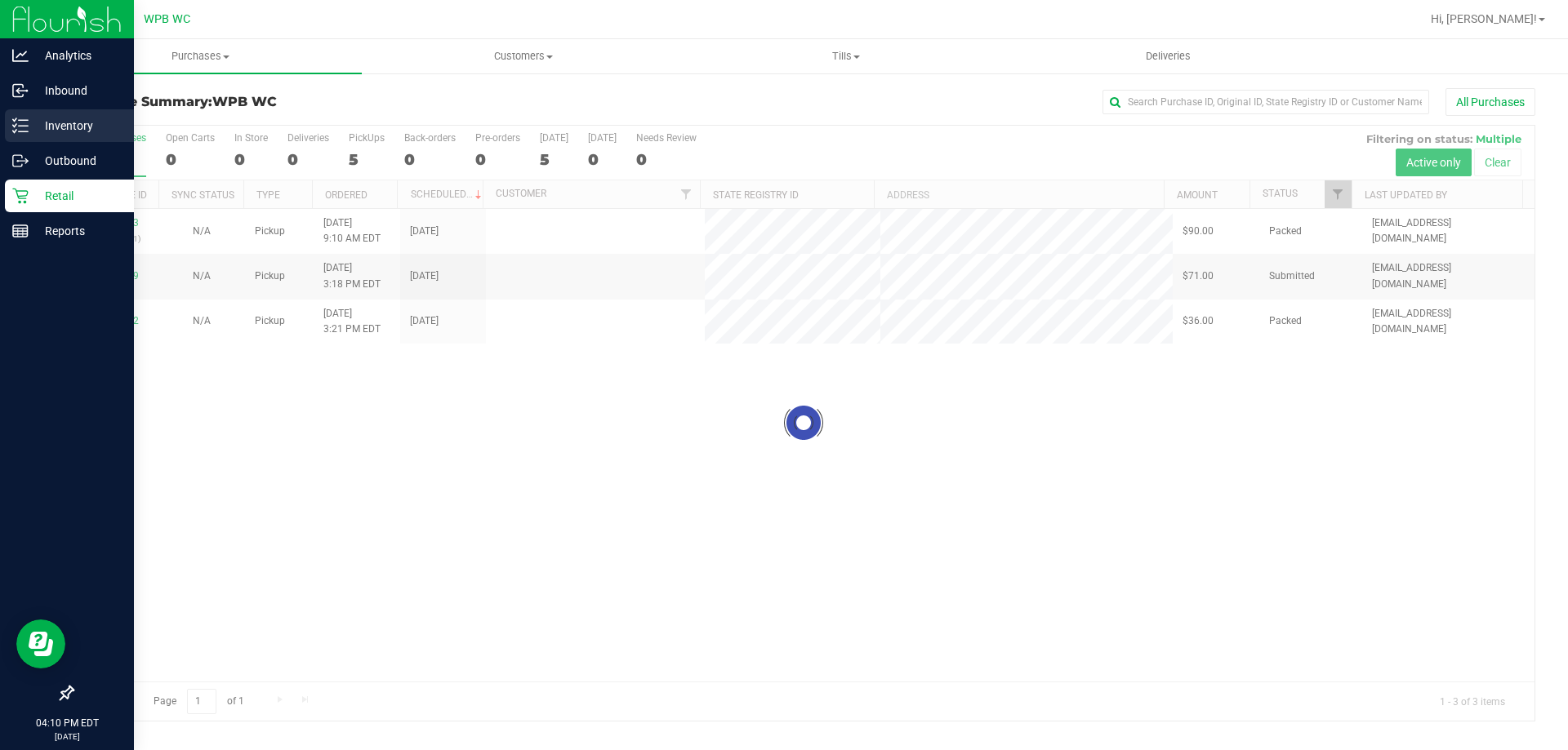
click at [34, 116] on p "Inventory" at bounding box center [77, 126] width 98 height 20
click at [34, 135] on div "Inventory" at bounding box center [69, 125] width 129 height 32
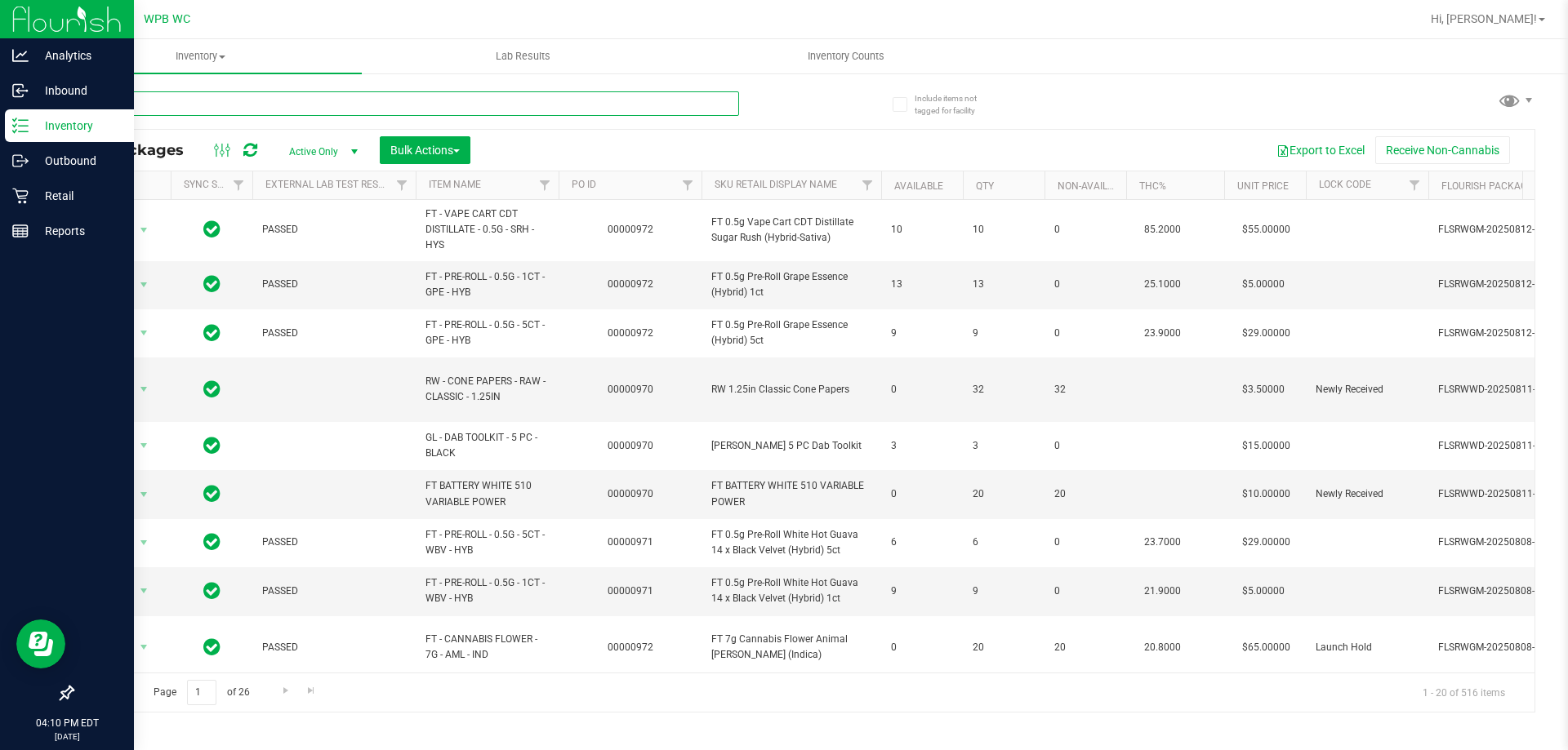
click at [182, 104] on input "text" at bounding box center [405, 103] width 667 height 24
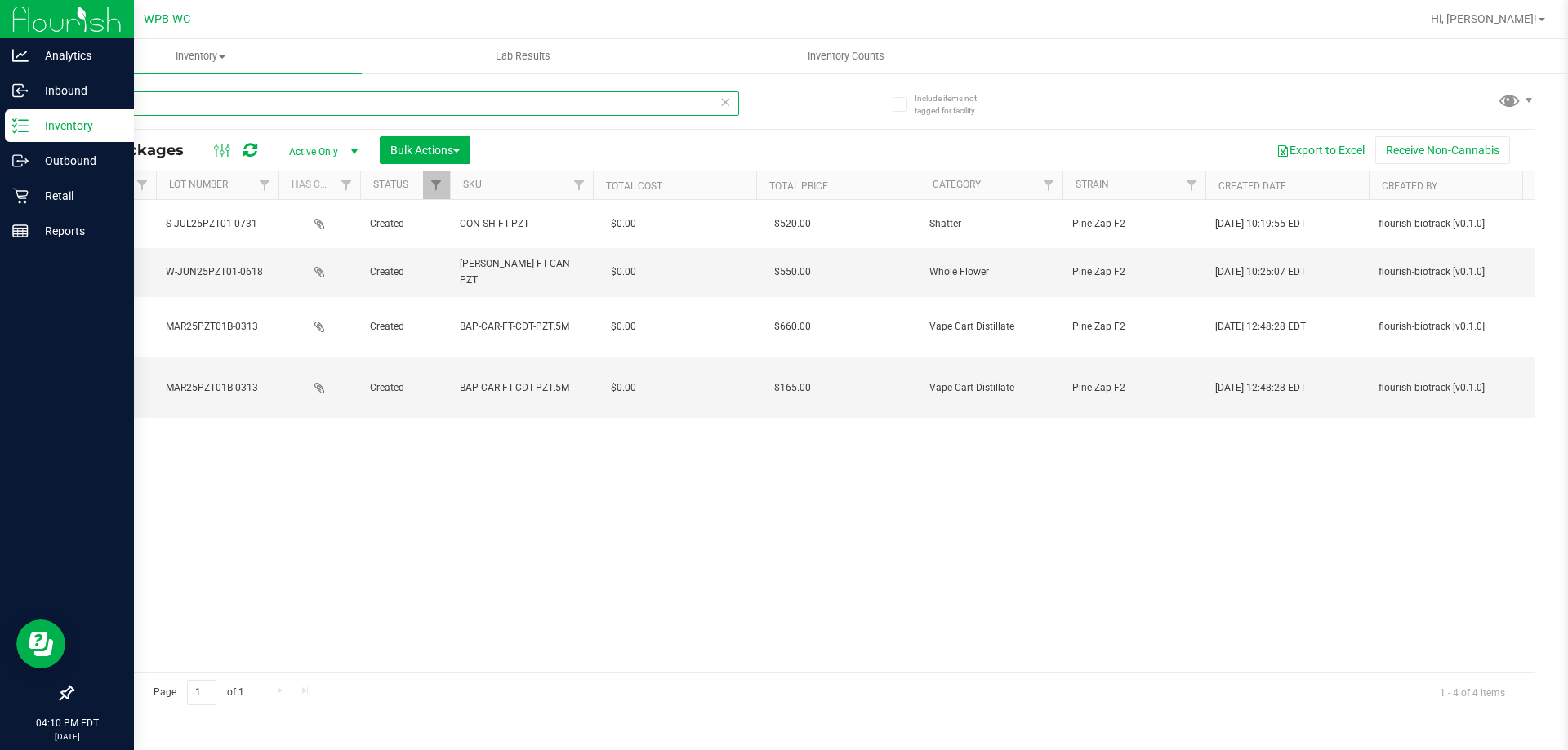
scroll to position [0, 1634]
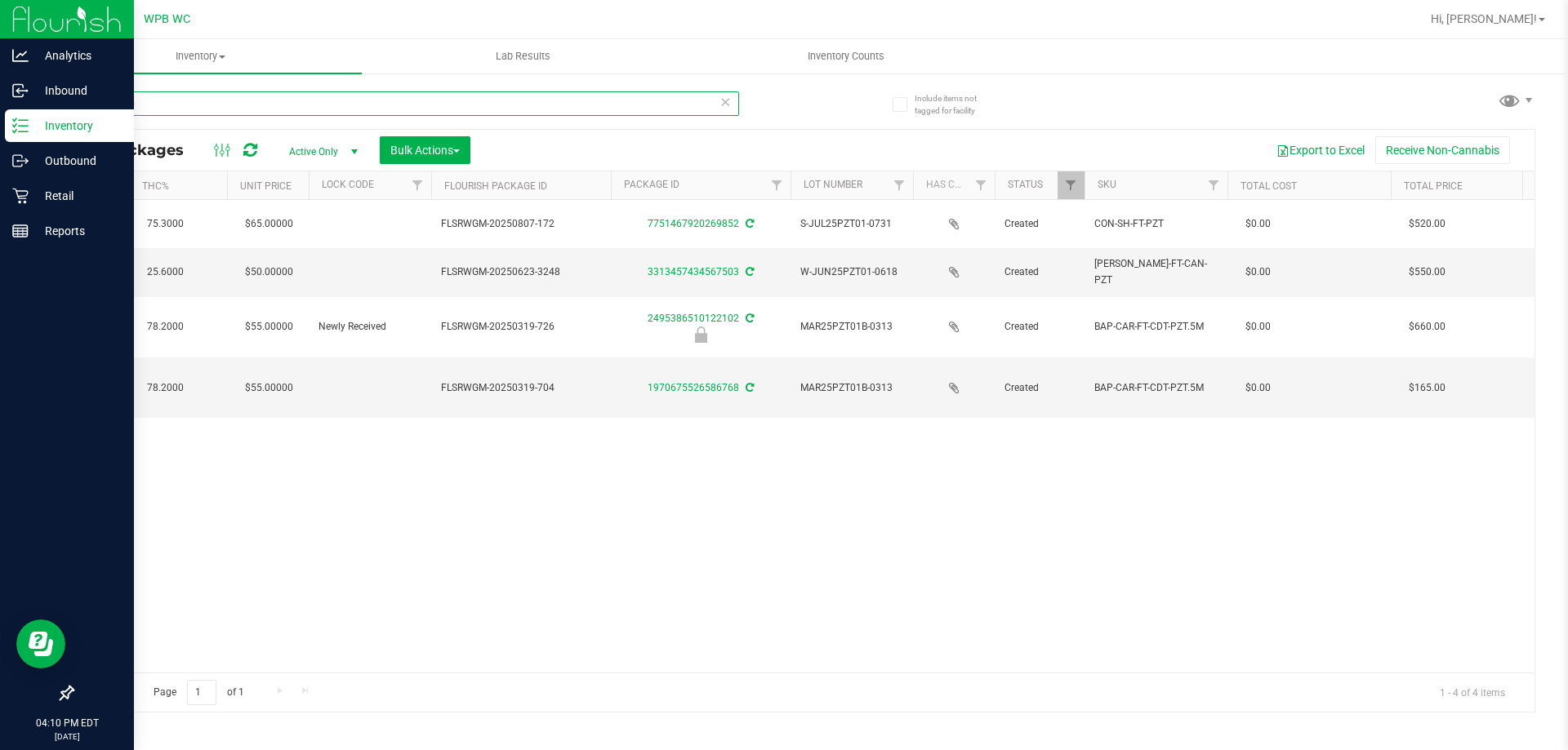
type input "pine zap"
click at [1057, 191] on link "Filter" at bounding box center [1070, 185] width 27 height 28
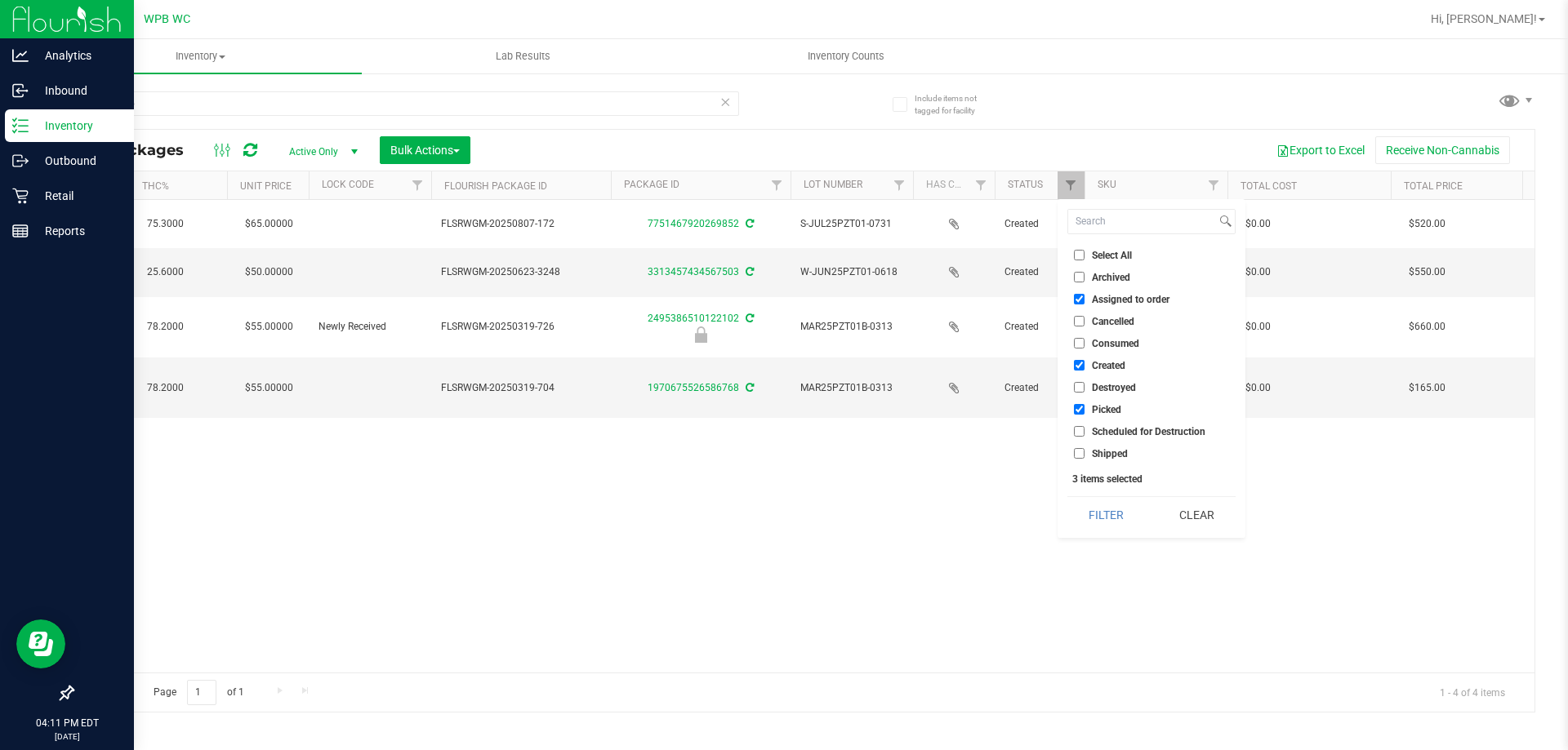
click at [1081, 340] on input "Consumed" at bounding box center [1079, 344] width 11 height 11
checkbox input "true"
click at [1107, 515] on button "Filter" at bounding box center [1106, 516] width 79 height 36
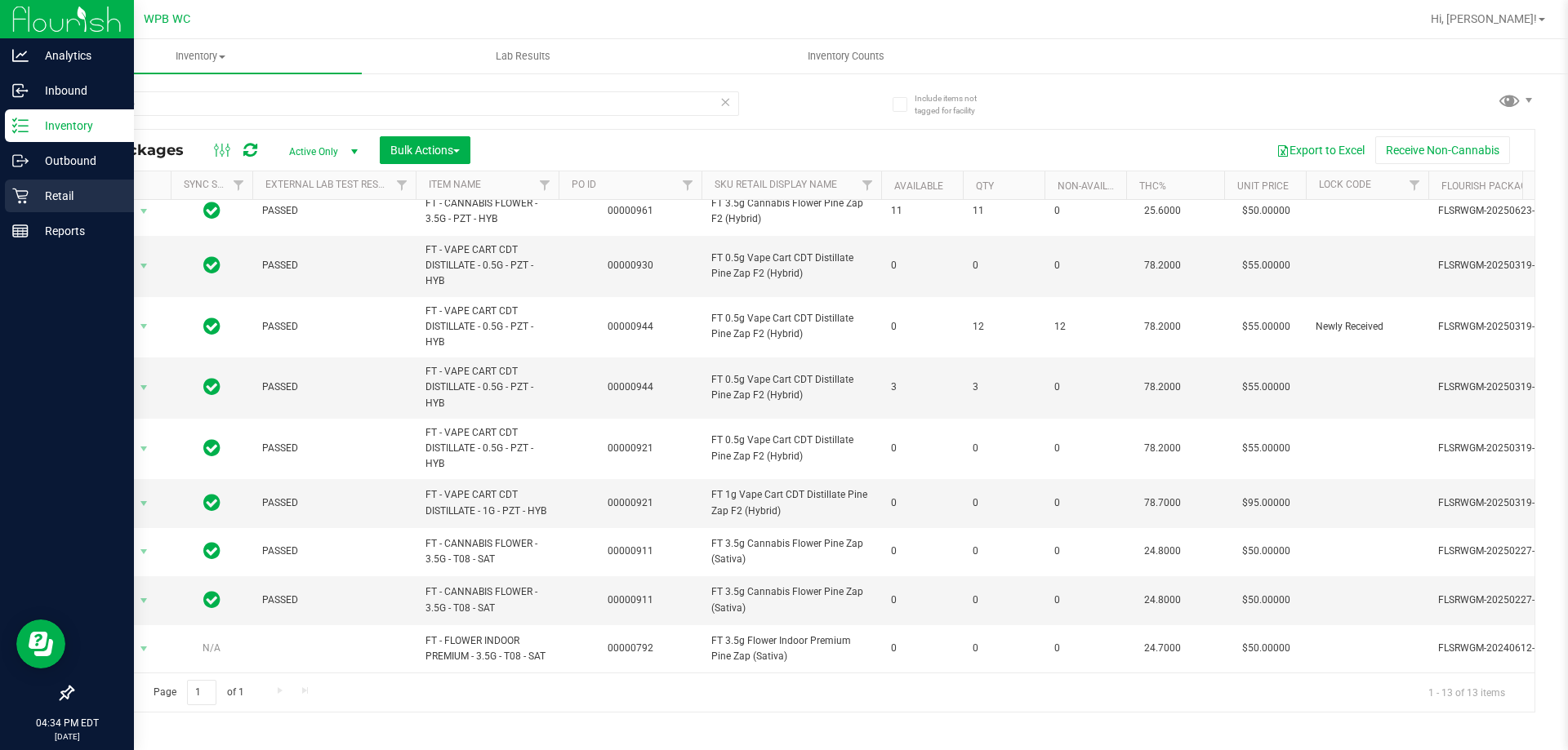
click at [4, 200] on div "Retail" at bounding box center [69, 196] width 129 height 32
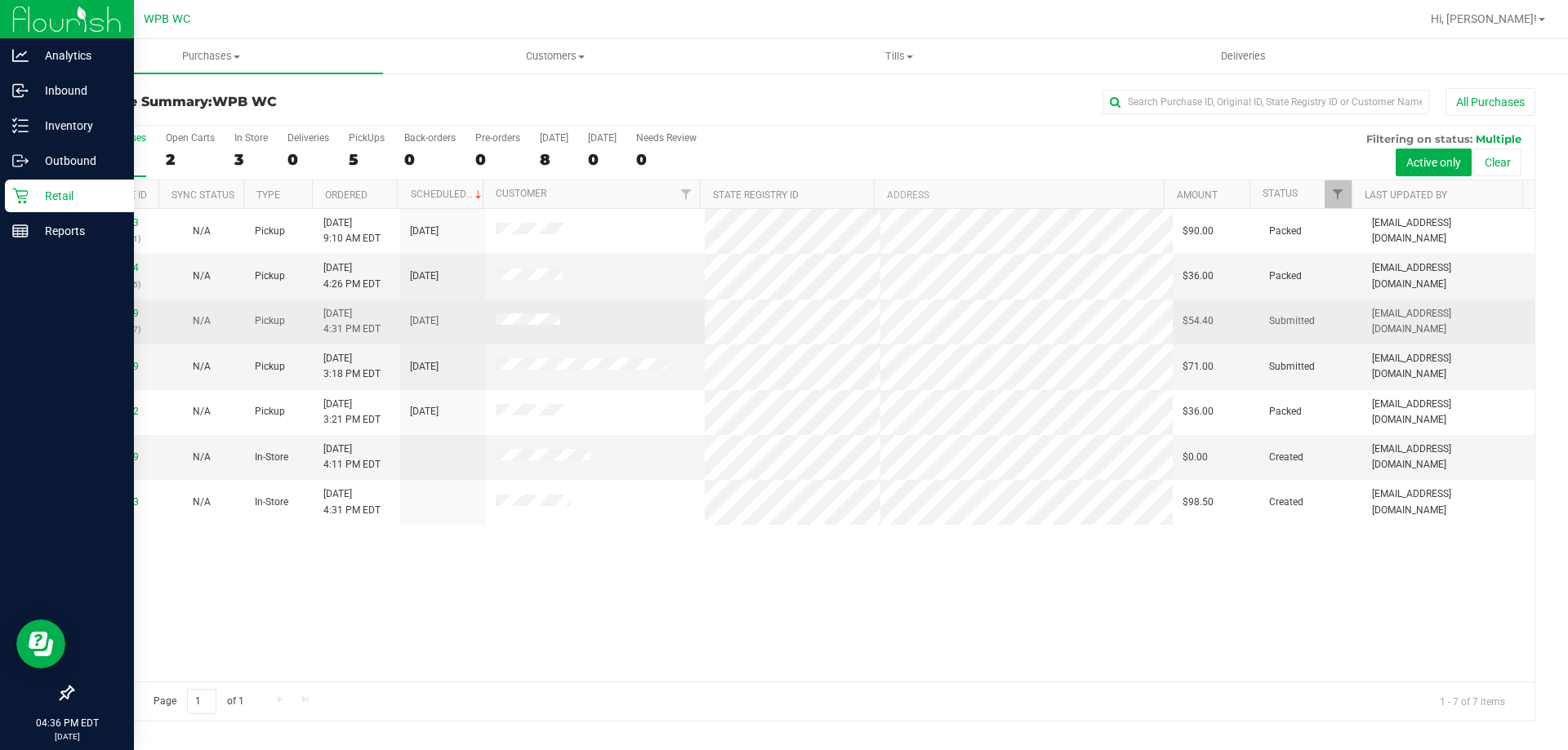
click at [125, 304] on td "11824509 (316438087)" at bounding box center [115, 322] width 86 height 45
click at [127, 309] on link "11824509" at bounding box center [115, 313] width 46 height 12
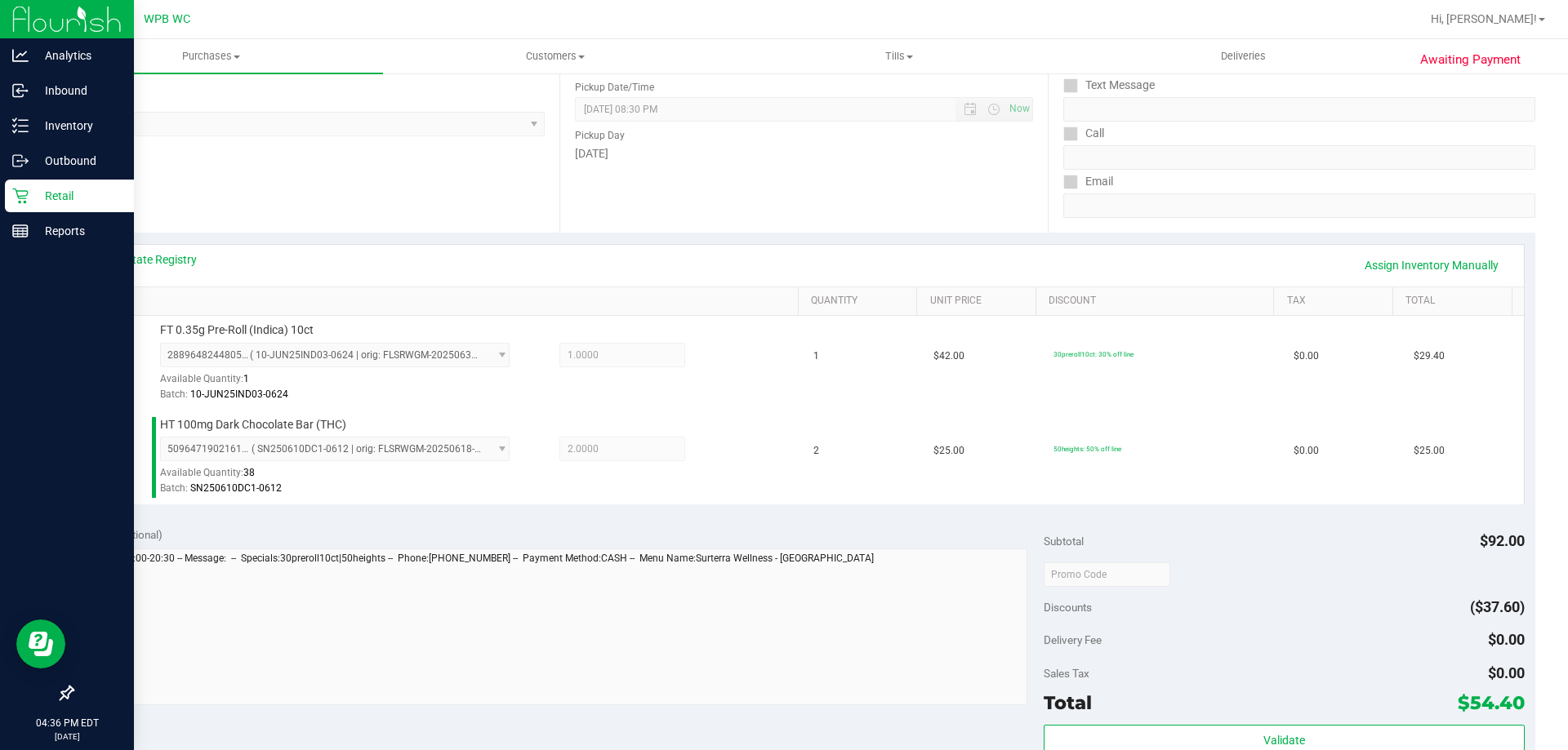
scroll to position [572, 0]
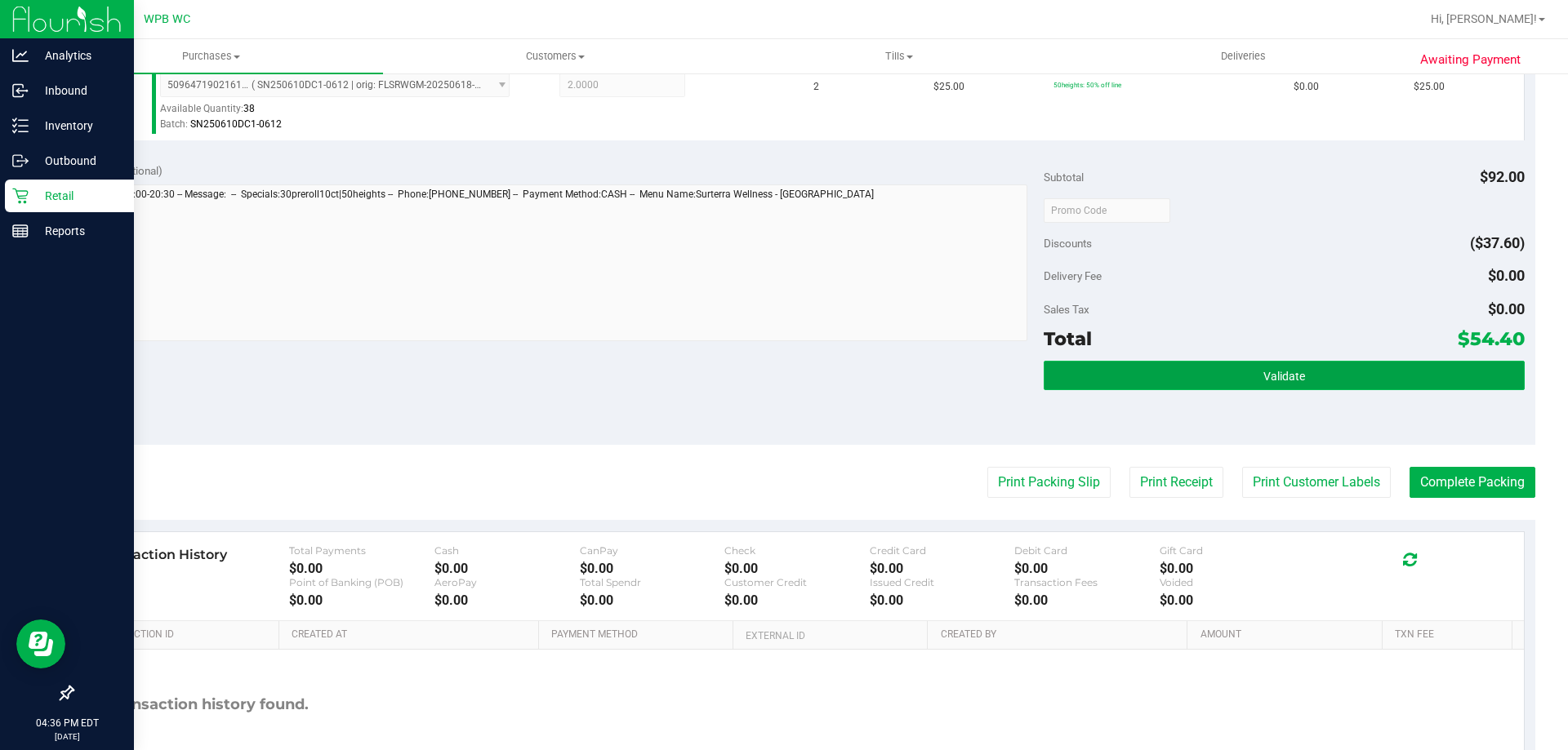
click at [1295, 370] on button "Validate" at bounding box center [1283, 375] width 480 height 30
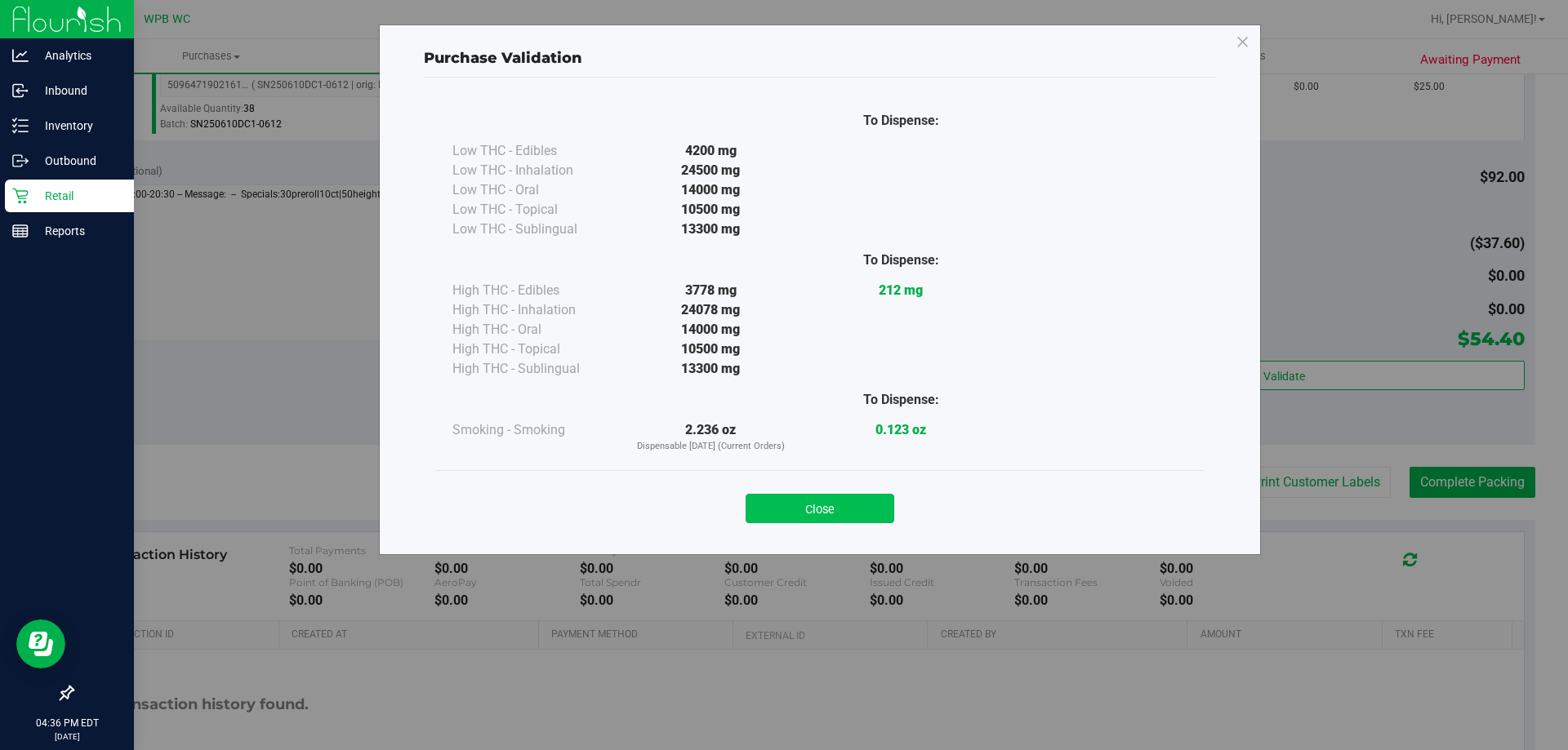
click at [836, 506] on button "Close" at bounding box center [820, 508] width 149 height 30
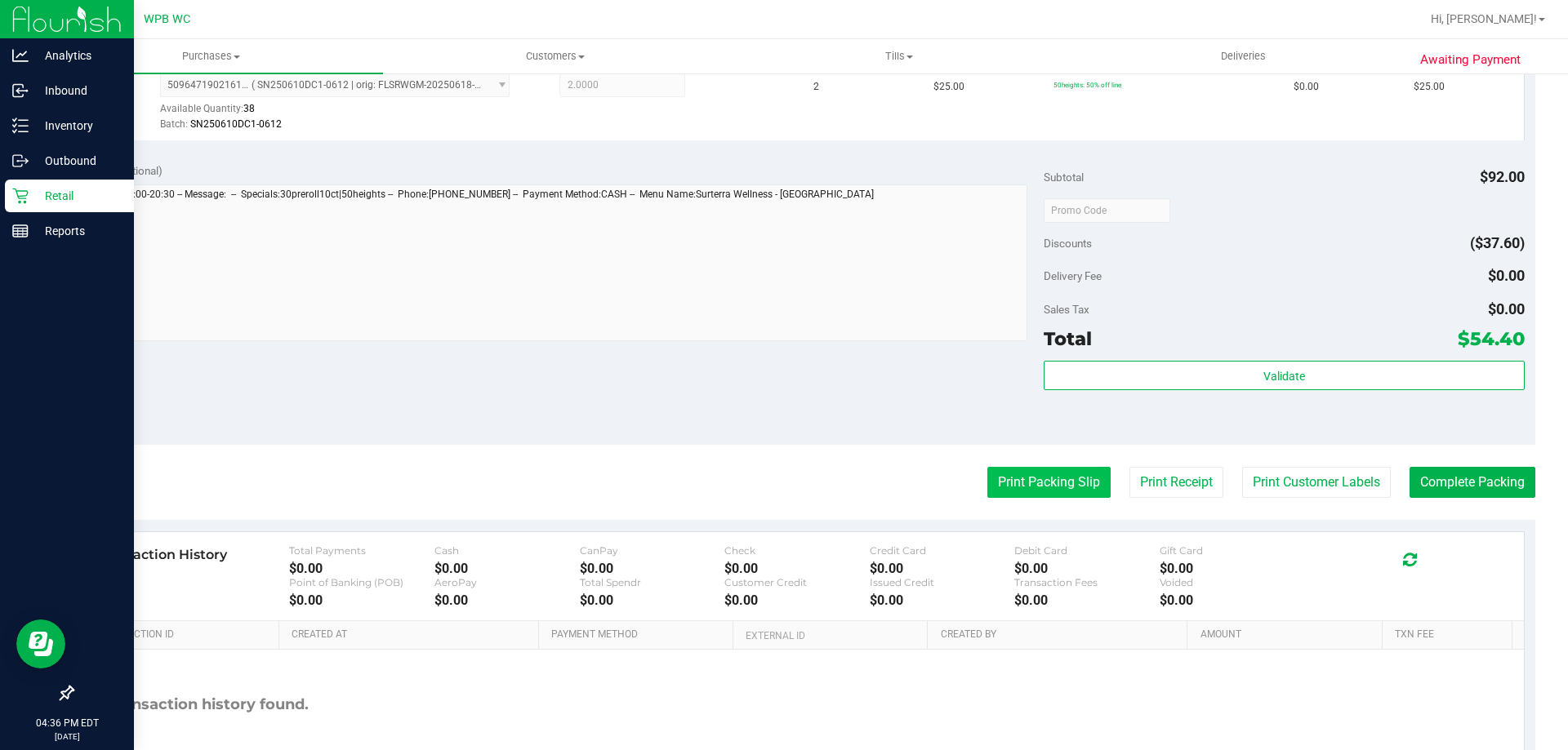
click at [1029, 482] on button "Print Packing Slip" at bounding box center [1049, 482] width 124 height 31
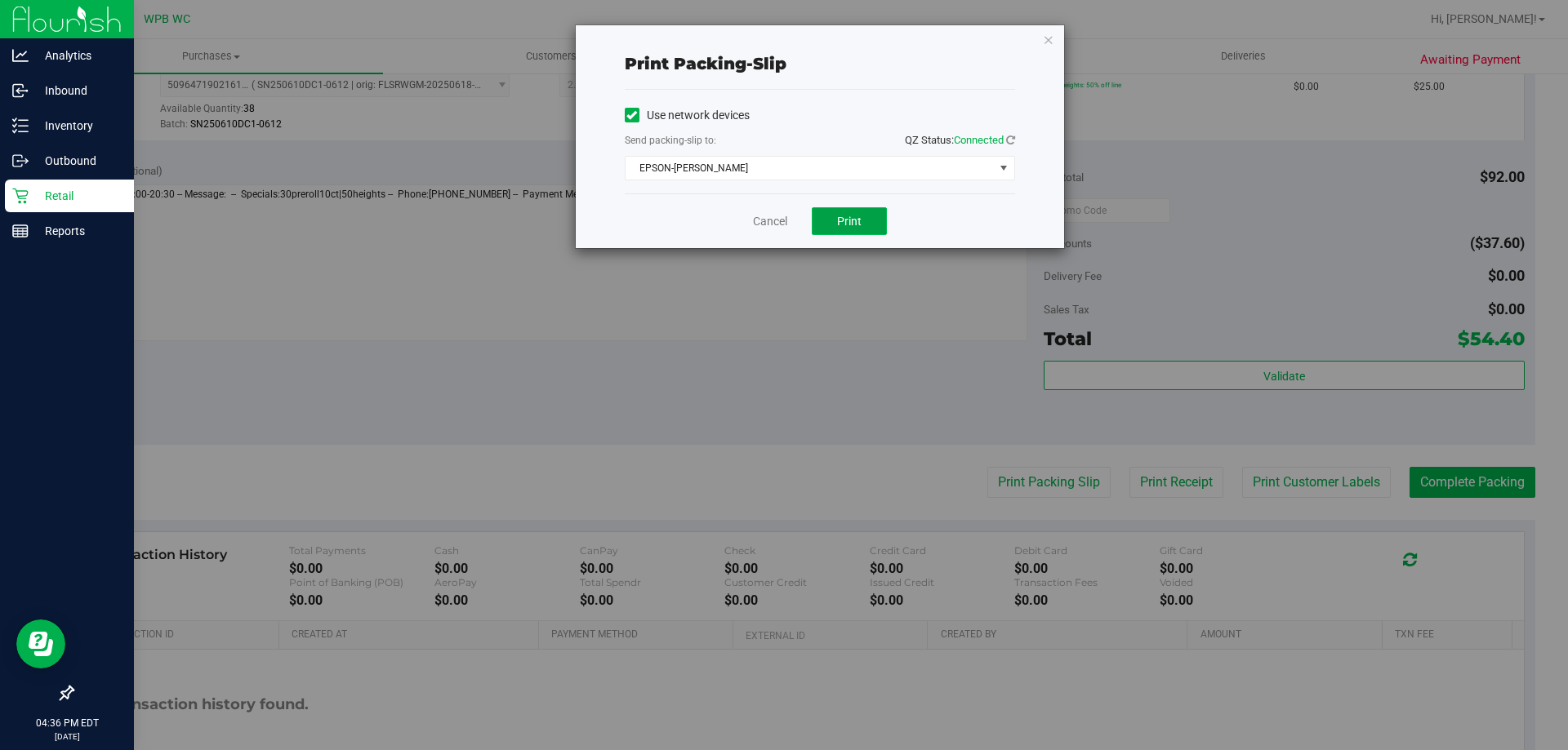
click at [861, 217] on span "Print" at bounding box center [848, 221] width 24 height 13
click at [777, 213] on link "Cancel" at bounding box center [770, 221] width 34 height 17
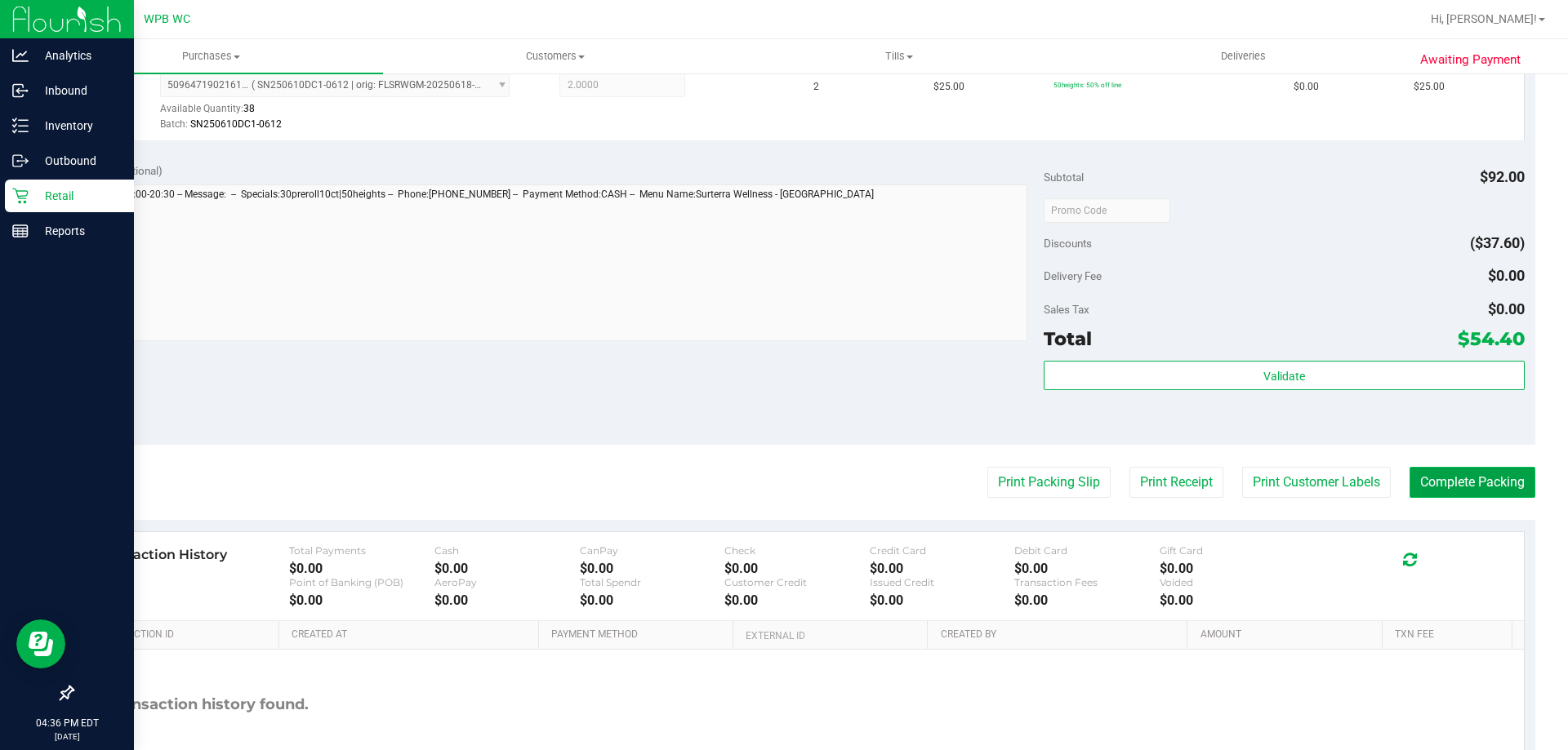
click at [1463, 480] on button "Complete Packing" at bounding box center [1472, 482] width 126 height 31
